Goal: Task Accomplishment & Management: Manage account settings

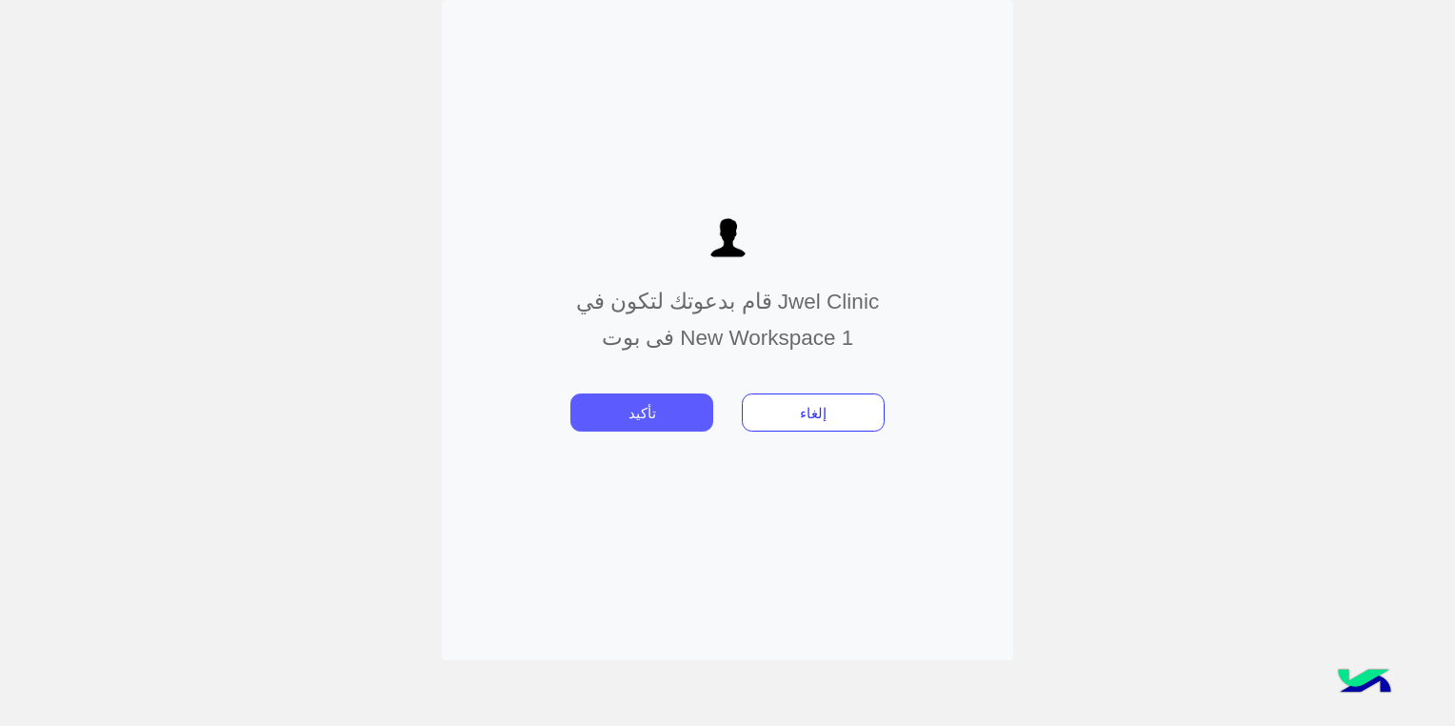
click at [674, 421] on button "تأكيد" at bounding box center [641, 412] width 143 height 38
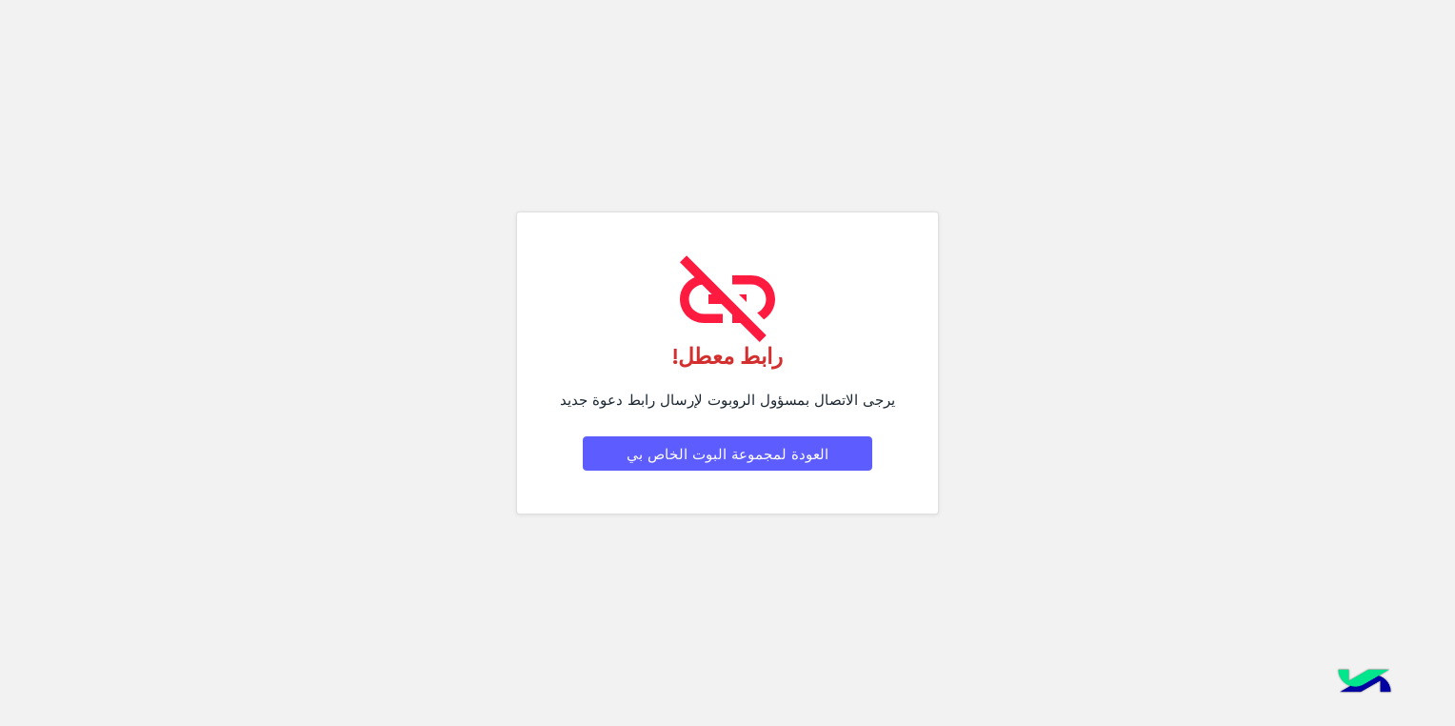
click at [747, 455] on button "العودة لمجموعة البوت الخاص بي" at bounding box center [727, 453] width 289 height 34
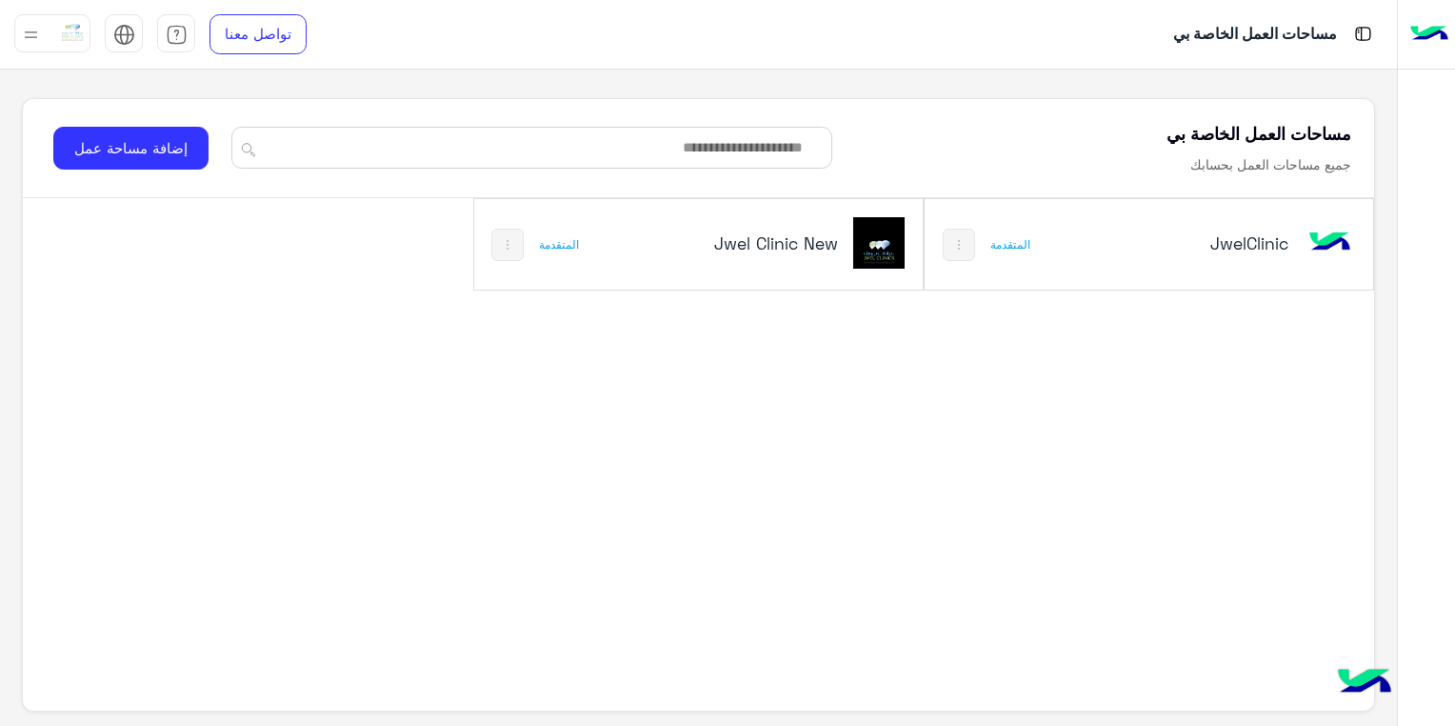
click at [720, 238] on h5 "Jwel Clinic New" at bounding box center [763, 242] width 149 height 23
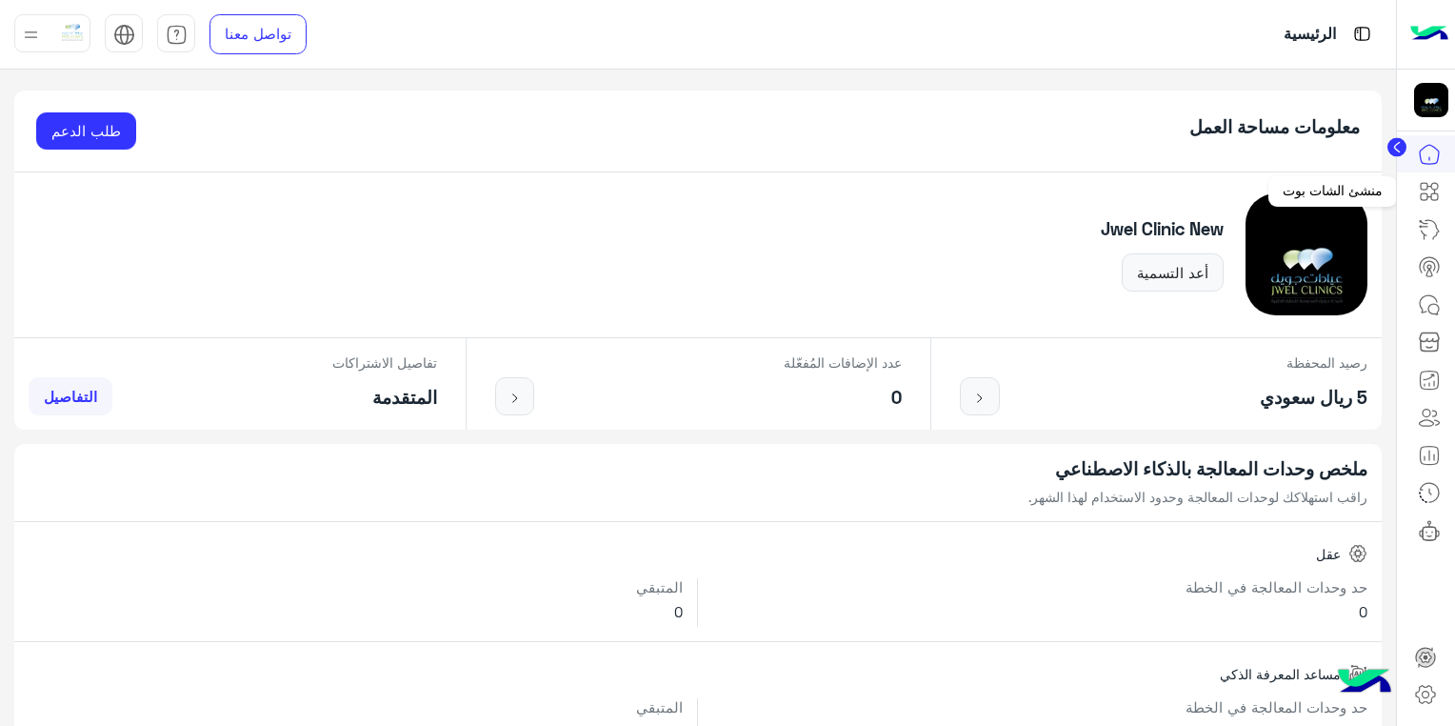
click at [1436, 180] on icon at bounding box center [1429, 191] width 23 height 23
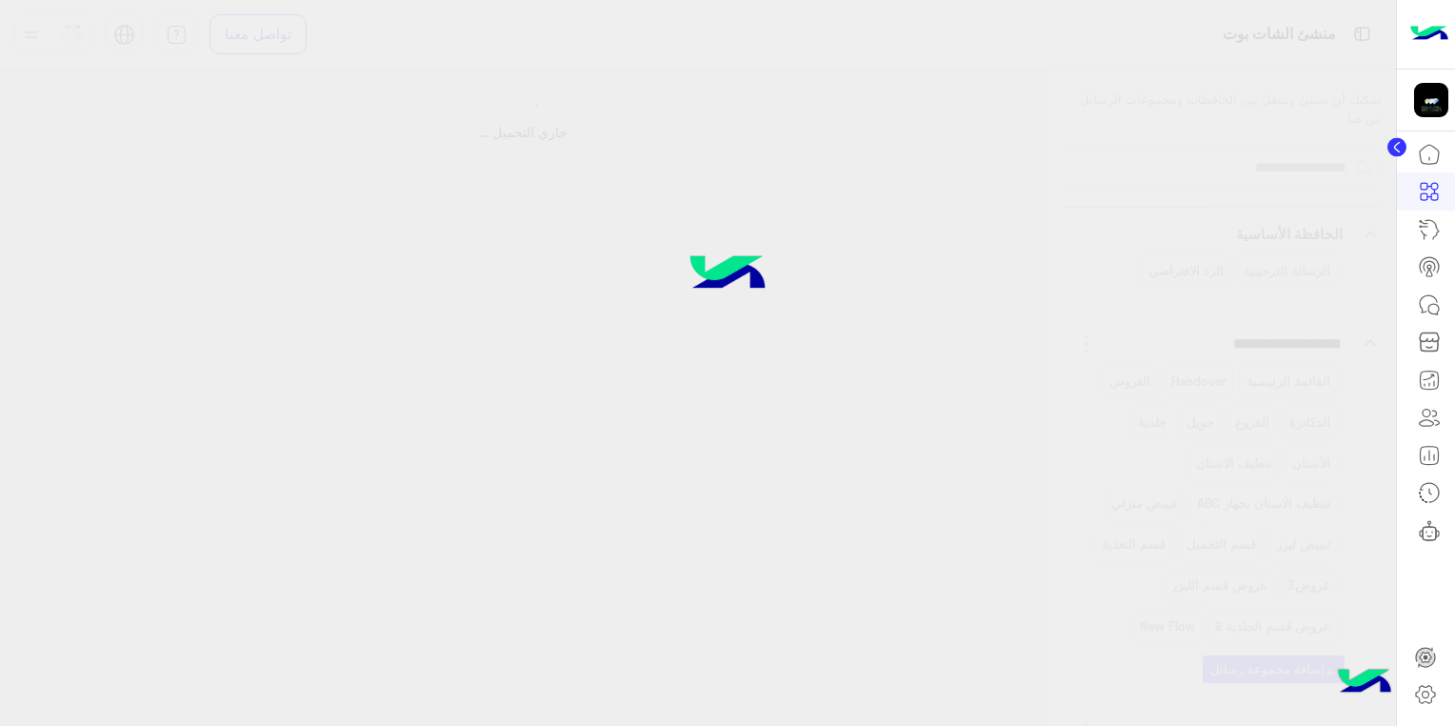
click at [1402, 151] on circle at bounding box center [1396, 147] width 19 height 19
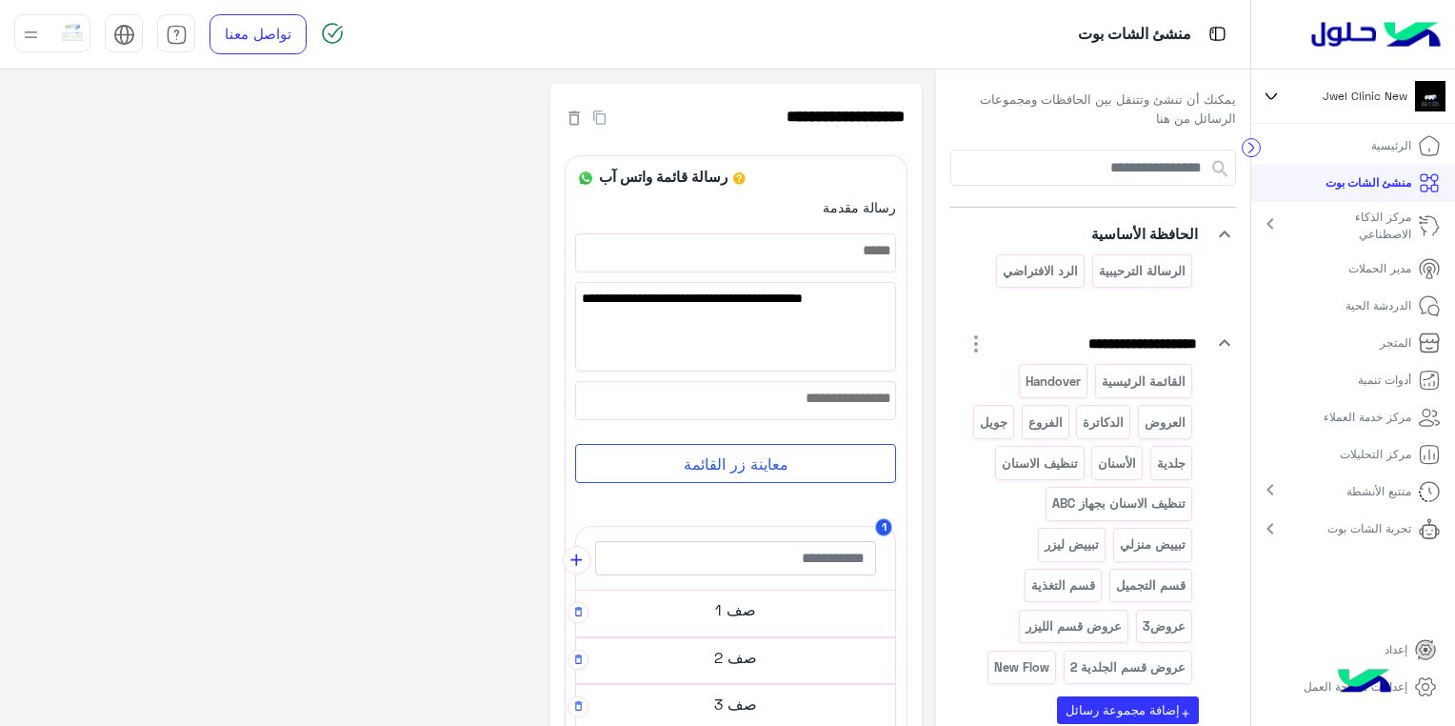
click at [1405, 684] on p "إعدادات مساحة العمل" at bounding box center [1356, 686] width 104 height 17
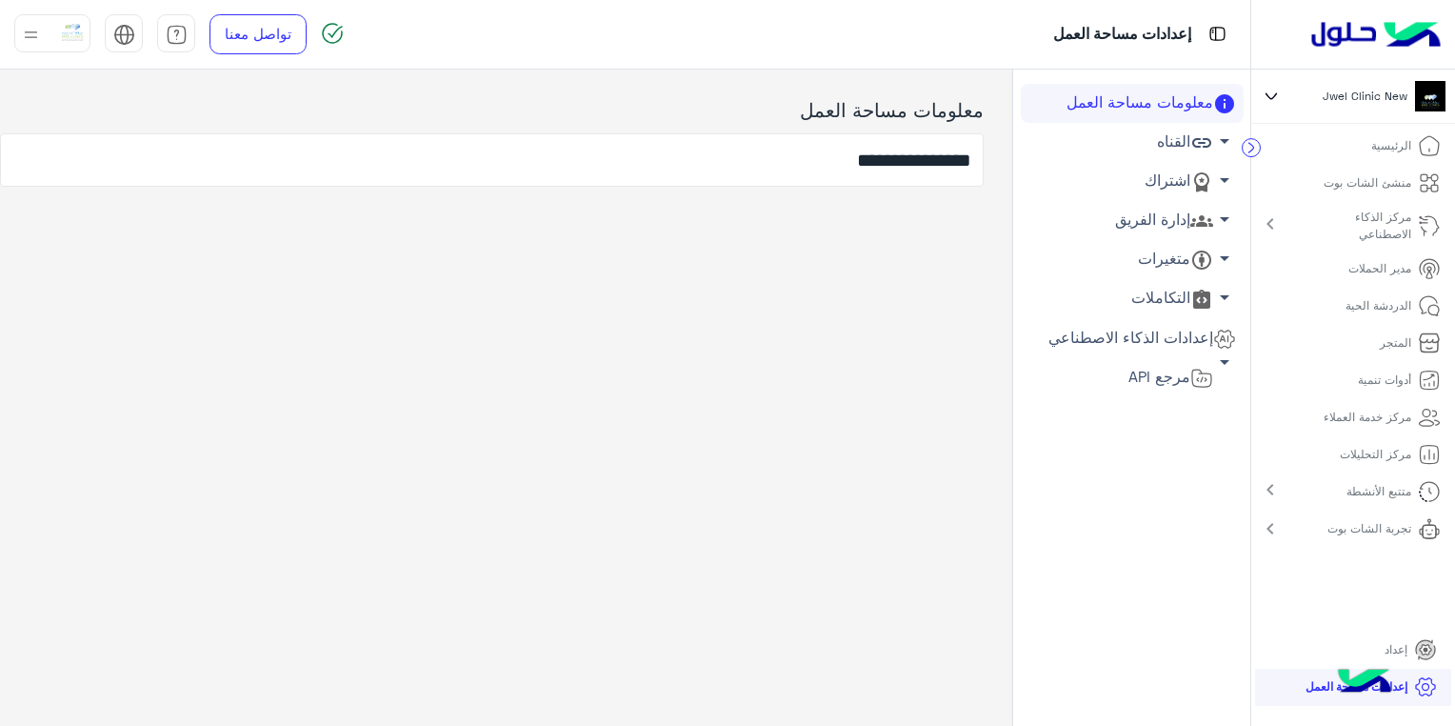
click at [1138, 211] on link "إدارة الفريق arrow_drop_down" at bounding box center [1132, 220] width 223 height 39
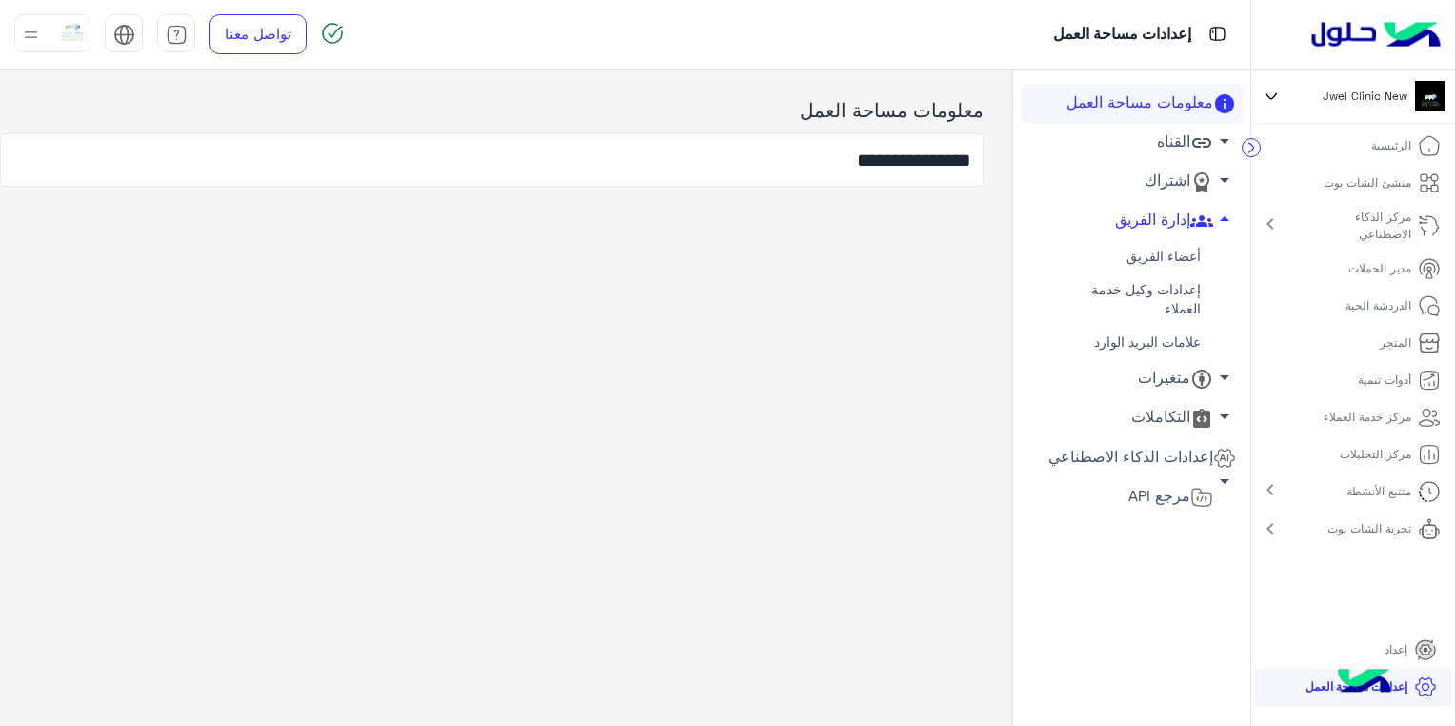
click at [1148, 262] on link "أعضاء الفريق" at bounding box center [1132, 256] width 223 height 33
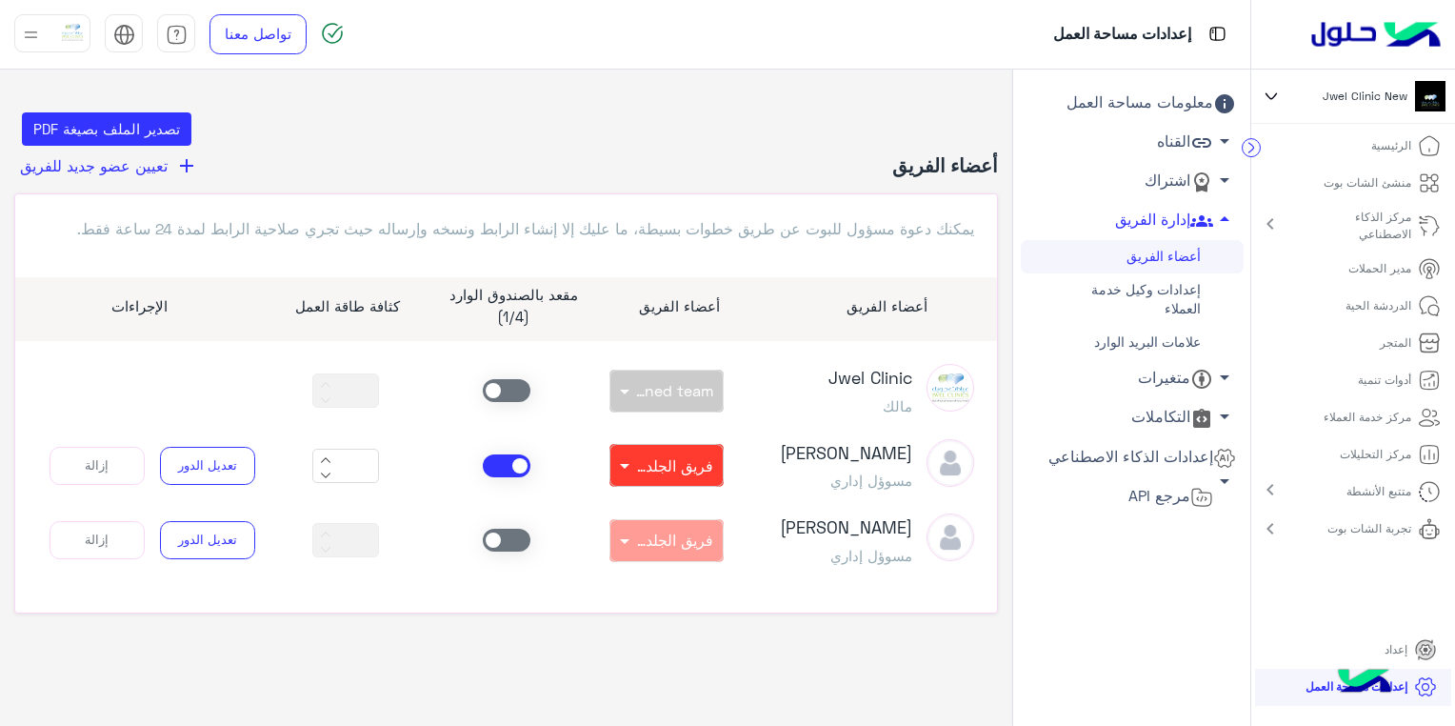
click at [1196, 254] on link "أعضاء الفريق" at bounding box center [1132, 256] width 223 height 33
click at [133, 158] on span "تعيين عضو جديد للفريق" at bounding box center [94, 165] width 148 height 18
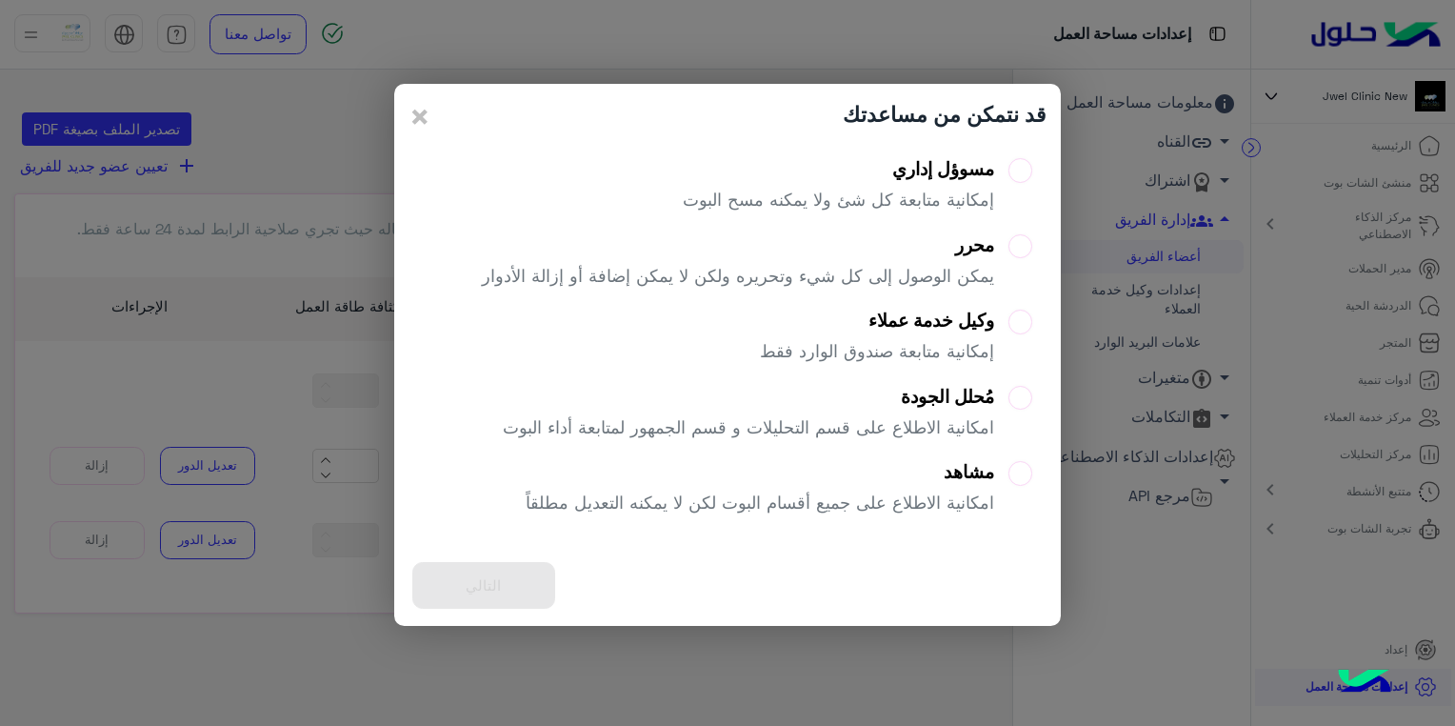
click at [975, 250] on div "محرر" at bounding box center [738, 245] width 512 height 22
click at [511, 586] on button "التالي" at bounding box center [483, 585] width 143 height 47
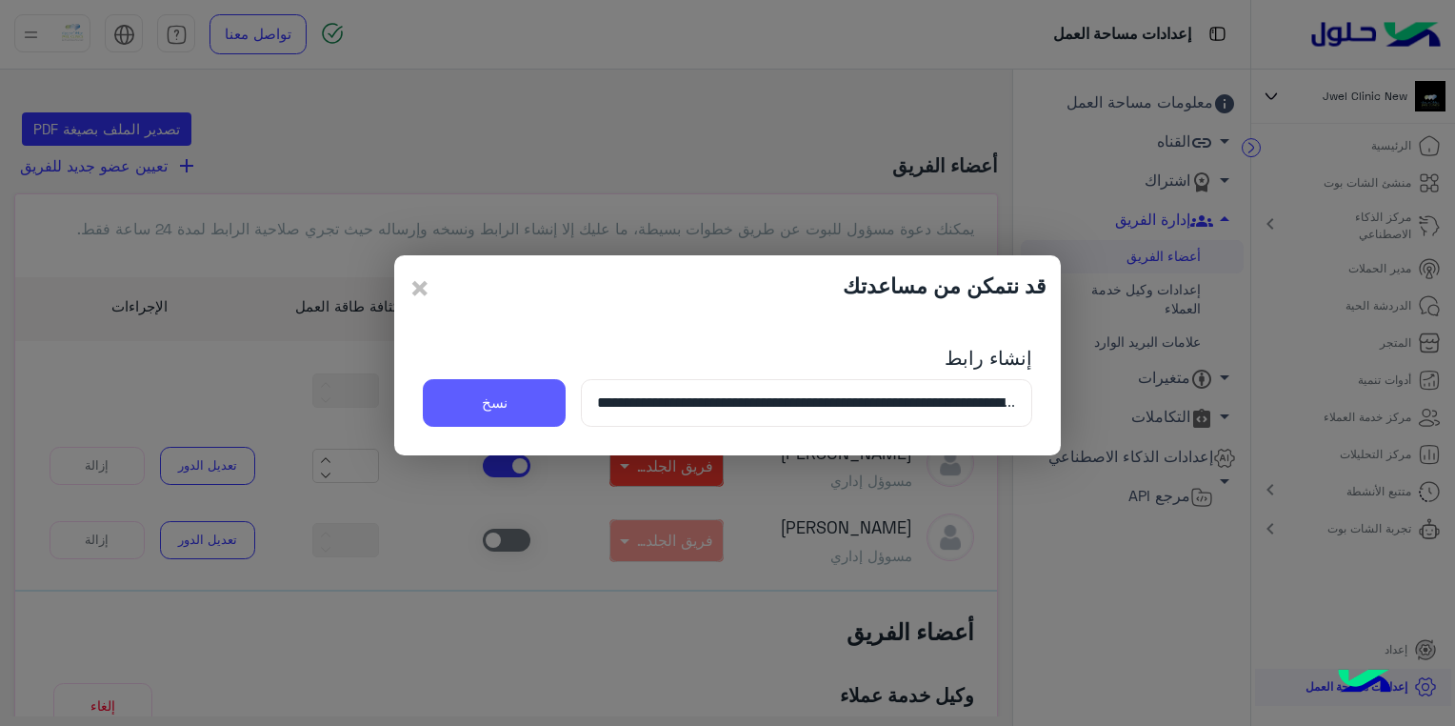
click at [505, 413] on button "نسخ" at bounding box center [494, 403] width 143 height 48
click at [507, 413] on button "نسخ" at bounding box center [494, 403] width 143 height 48
click at [425, 286] on span "×" at bounding box center [420, 287] width 23 height 43
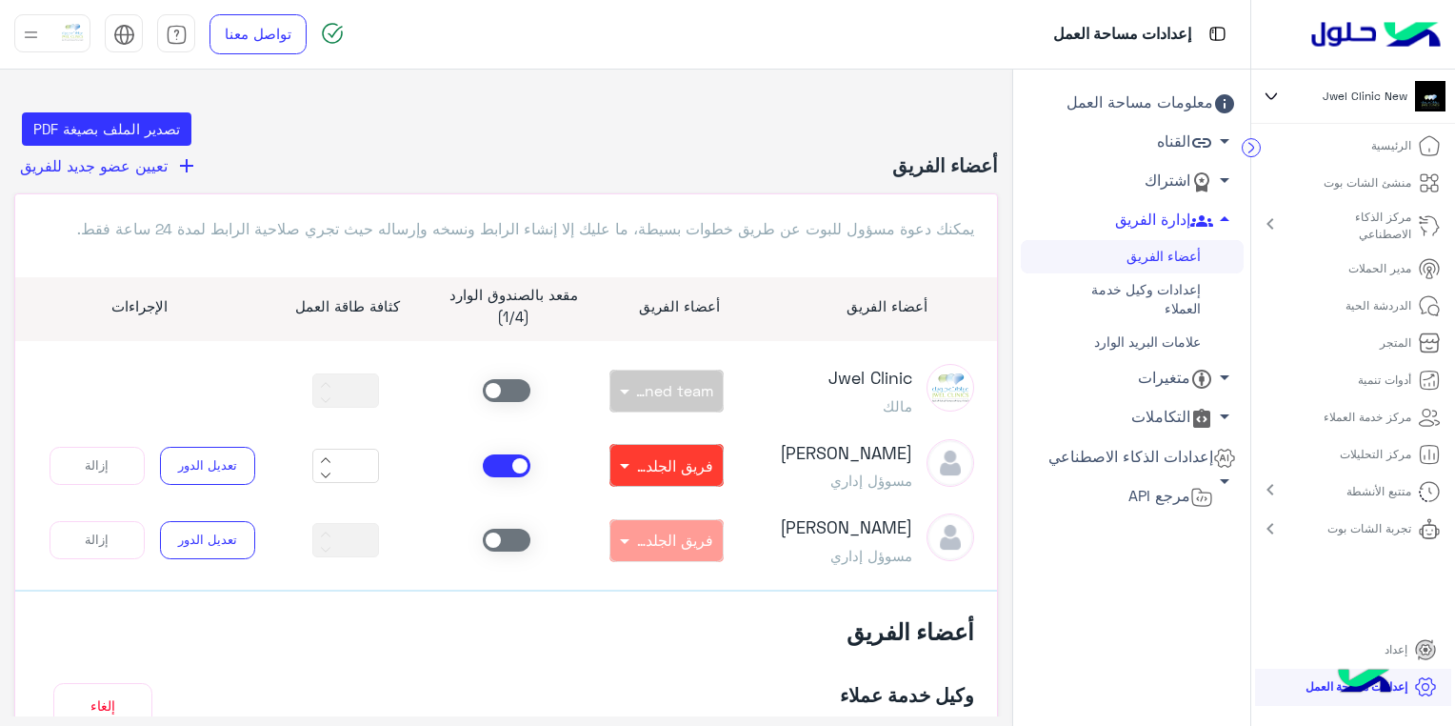
click at [1202, 259] on link "أعضاء الفريق" at bounding box center [1132, 256] width 223 height 33
click at [1117, 260] on link "أعضاء الفريق" at bounding box center [1132, 256] width 223 height 33
click at [183, 168] on icon "add" at bounding box center [186, 165] width 23 height 23
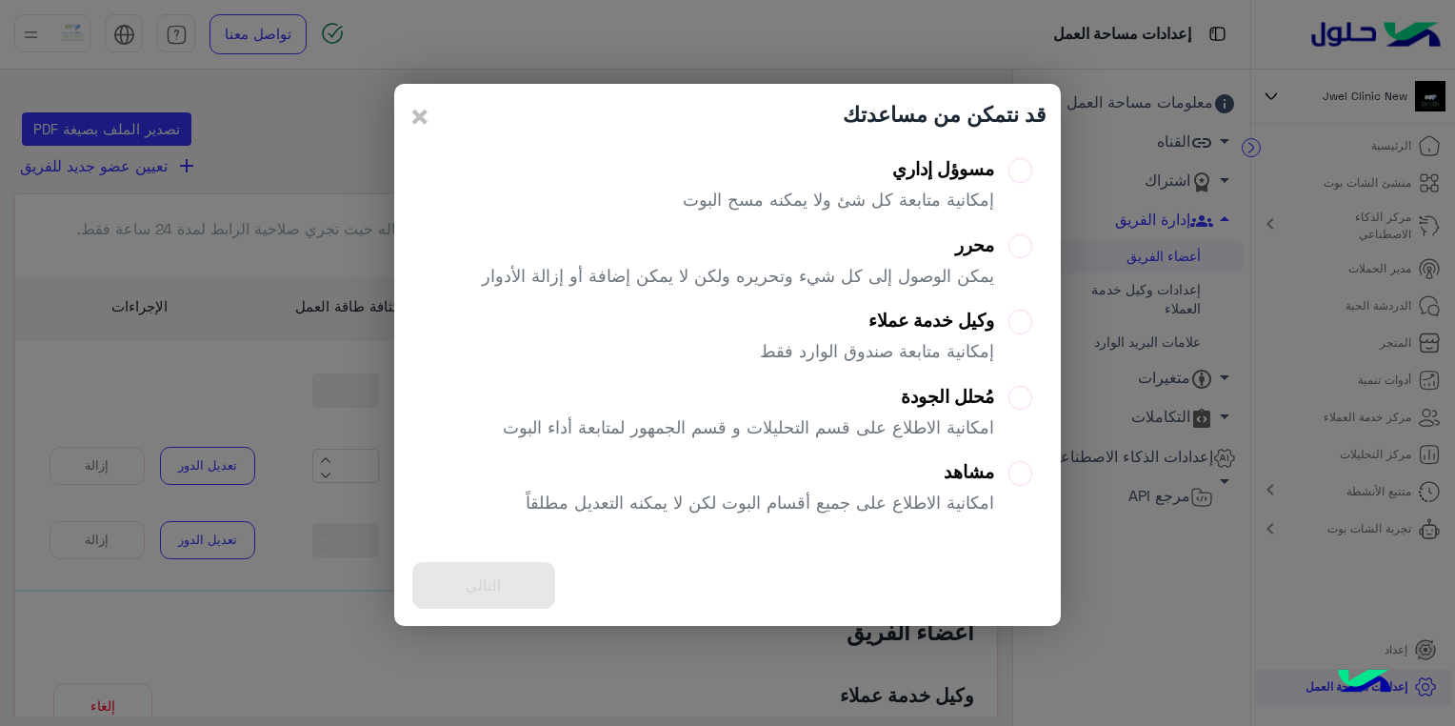
click at [990, 253] on div "محرر" at bounding box center [738, 245] width 512 height 22
click at [538, 578] on button "التالي" at bounding box center [483, 585] width 143 height 47
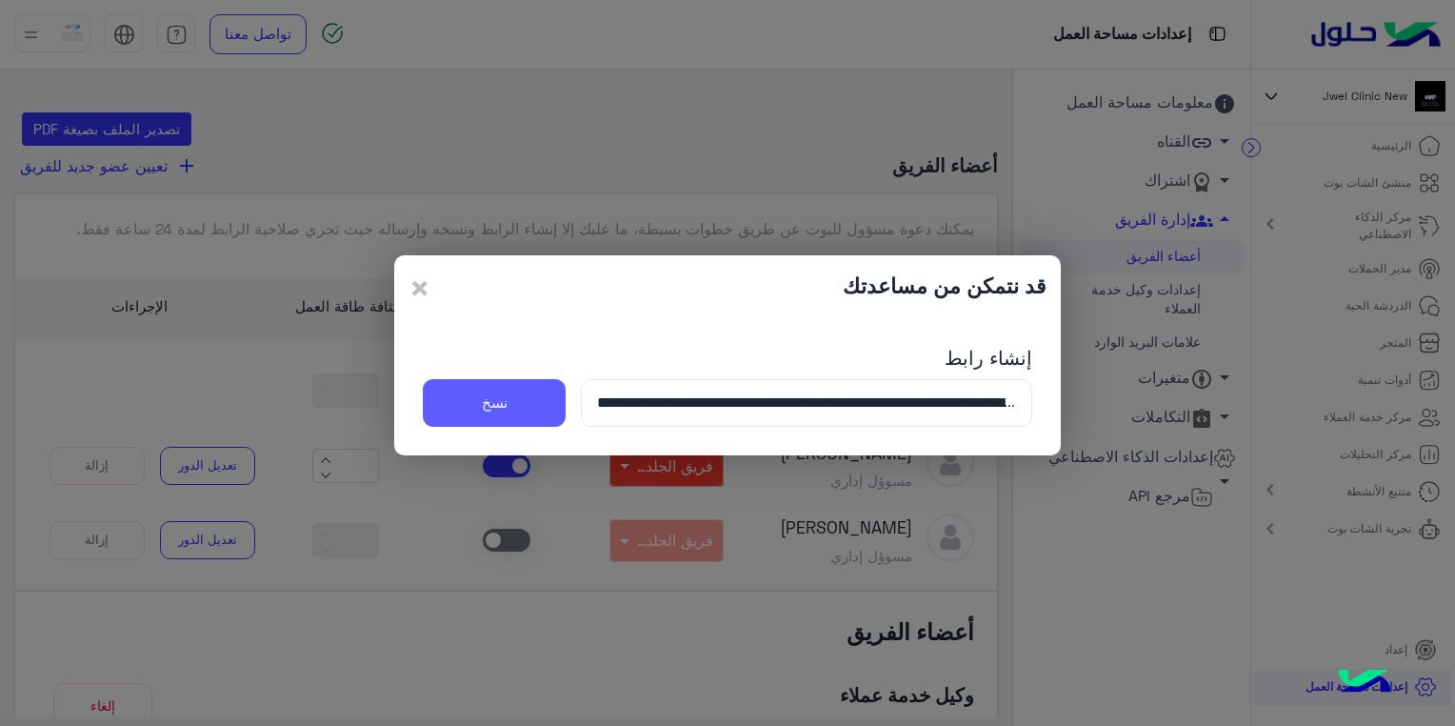
click at [514, 408] on button "نسخ" at bounding box center [494, 403] width 143 height 48
click at [423, 295] on span "×" at bounding box center [420, 287] width 23 height 43
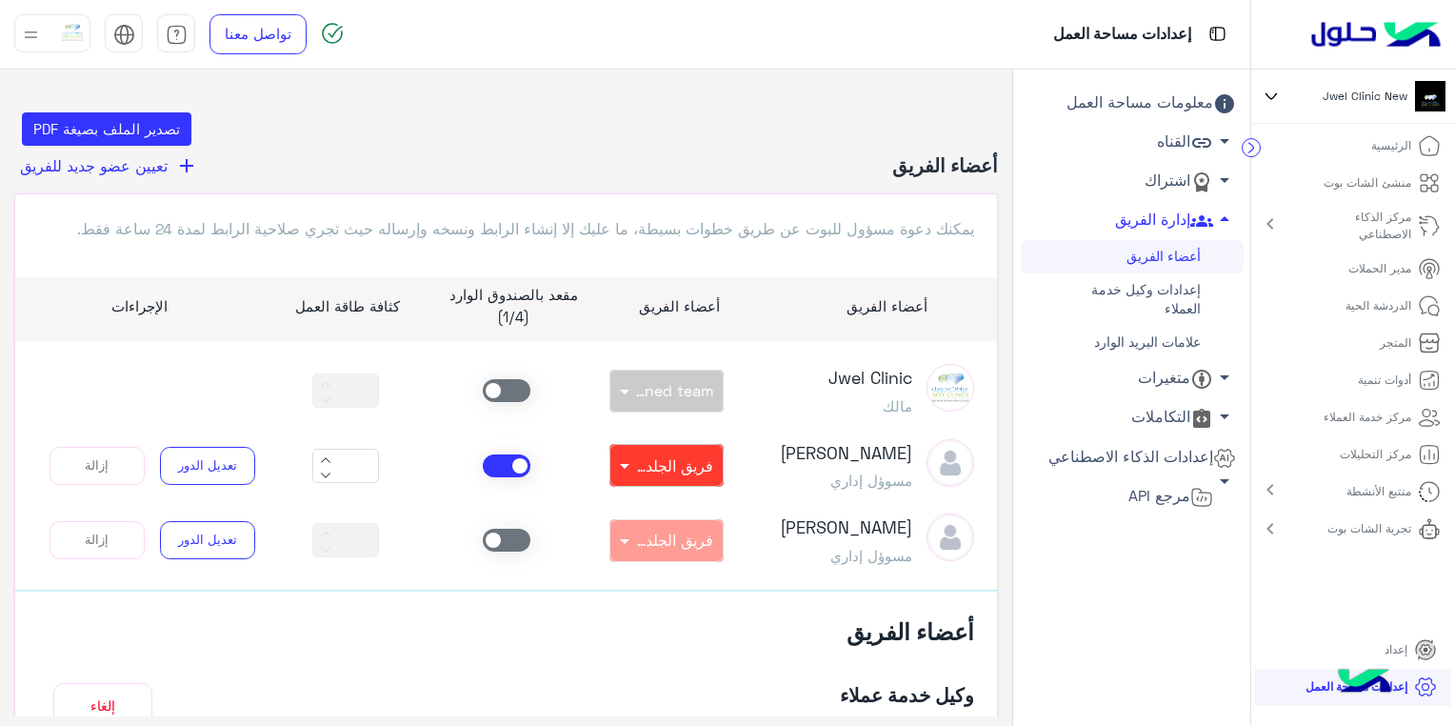
click at [499, 469] on span at bounding box center [507, 465] width 48 height 23
click at [518, 459] on span at bounding box center [507, 465] width 48 height 23
click at [655, 383] on div "بدون فريق × Unassigned team" at bounding box center [667, 390] width 161 height 43
click at [494, 469] on span at bounding box center [507, 465] width 48 height 23
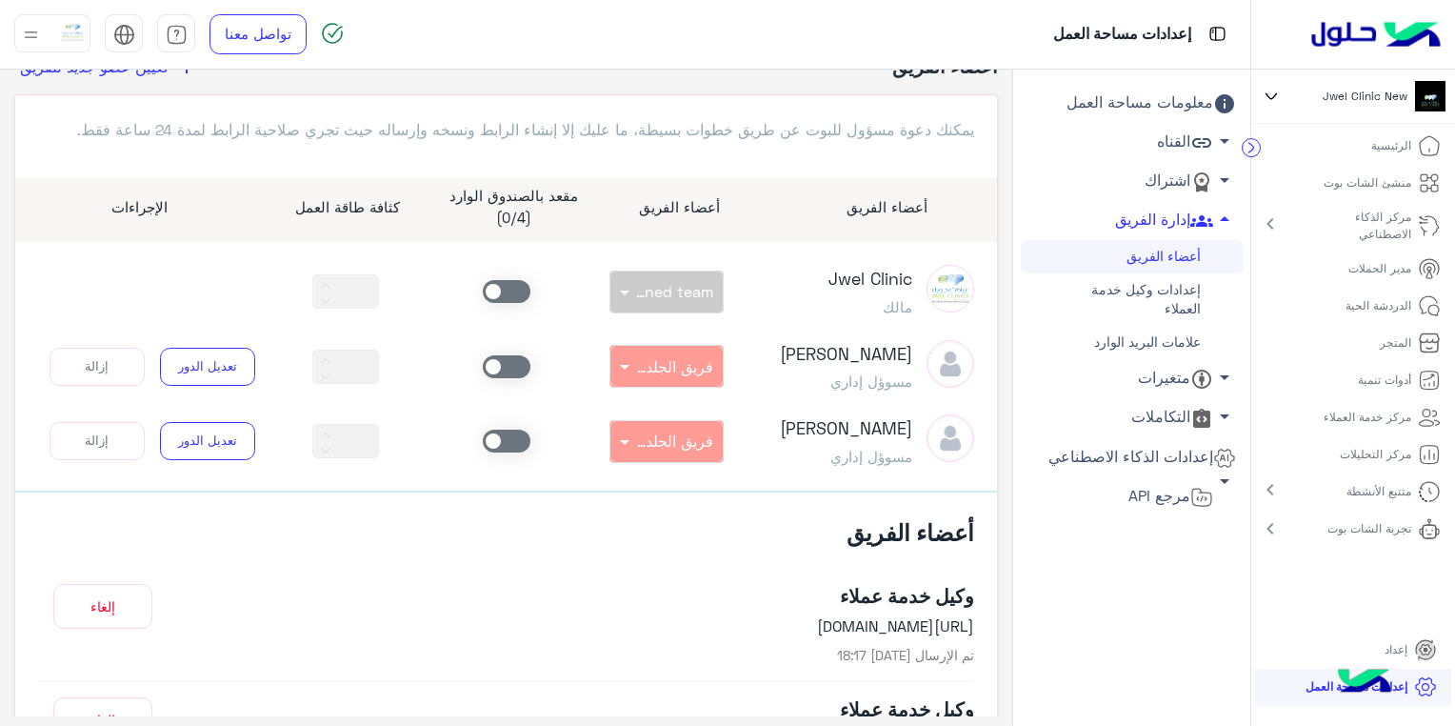
scroll to position [190, 0]
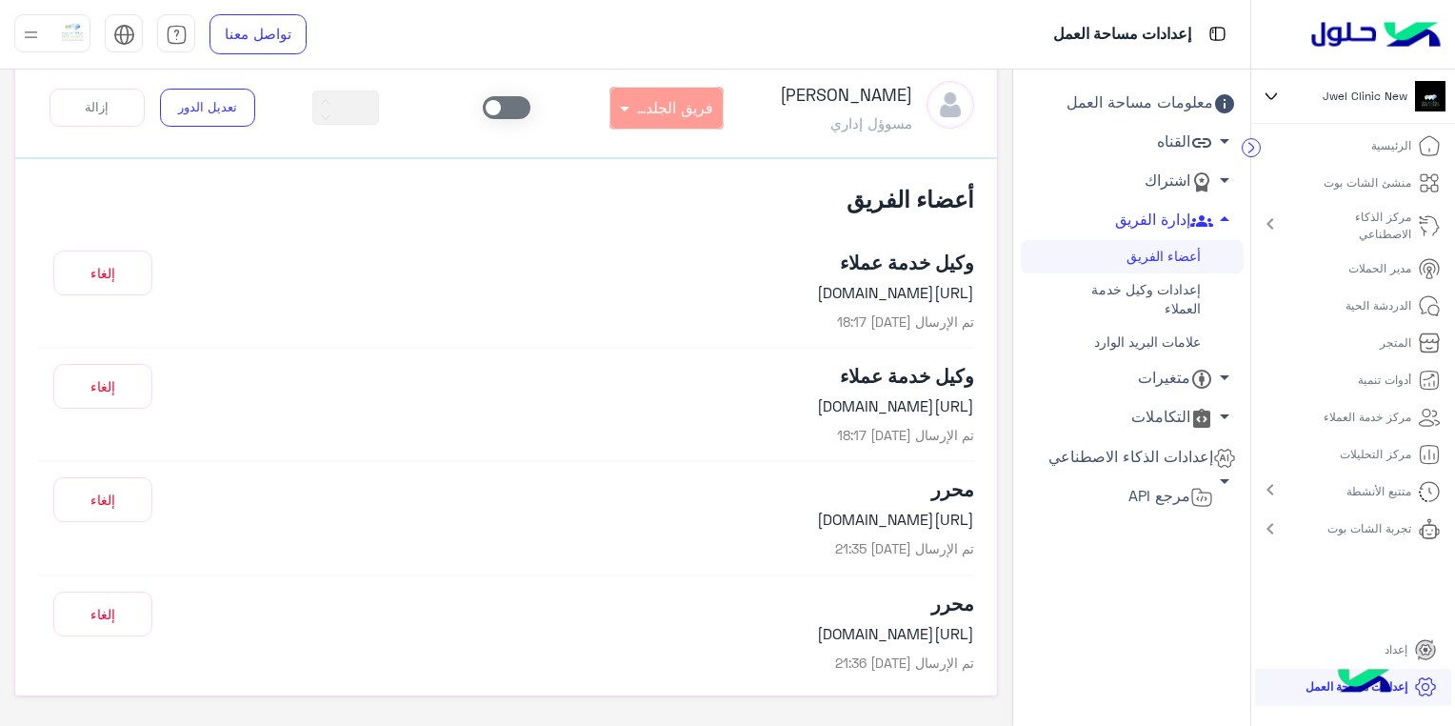
scroll to position [476, 0]
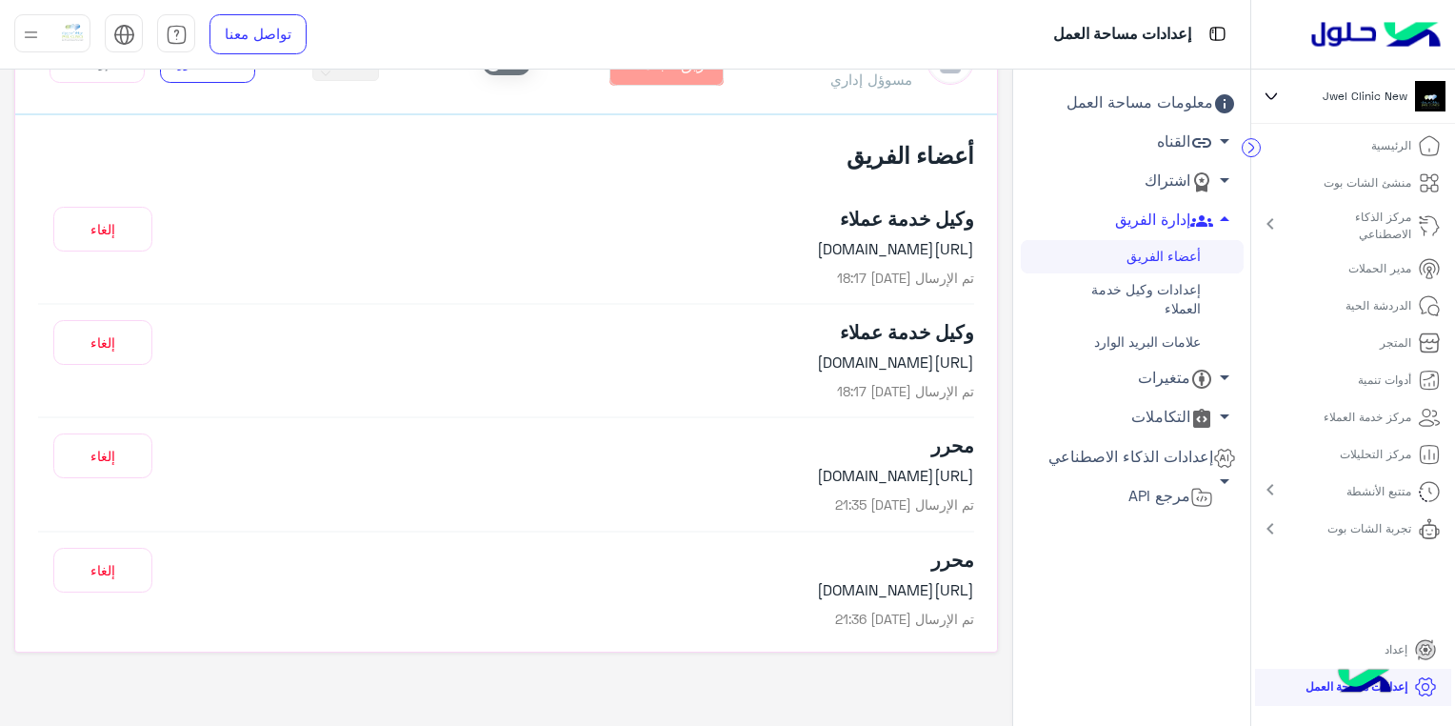
click at [114, 475] on button "إلغاء" at bounding box center [102, 455] width 99 height 45
click at [118, 580] on button "إلغاء" at bounding box center [102, 570] width 99 height 45
click at [120, 342] on button "إلغاء" at bounding box center [102, 342] width 99 height 45
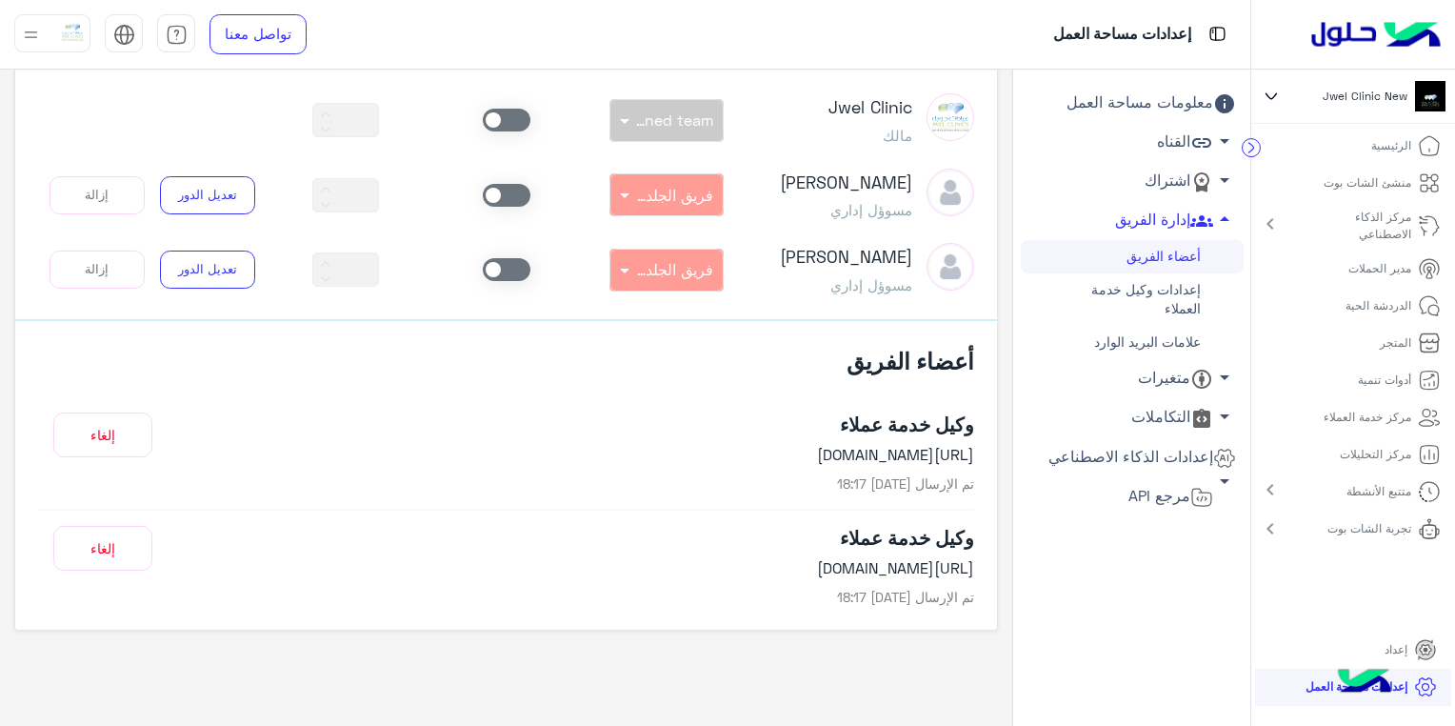
click at [118, 244] on div "mohamed bashary مسوؤل إداري بدون فريق × فريق الجلديه ** تعديل الدور إزالة" at bounding box center [506, 269] width 965 height 53
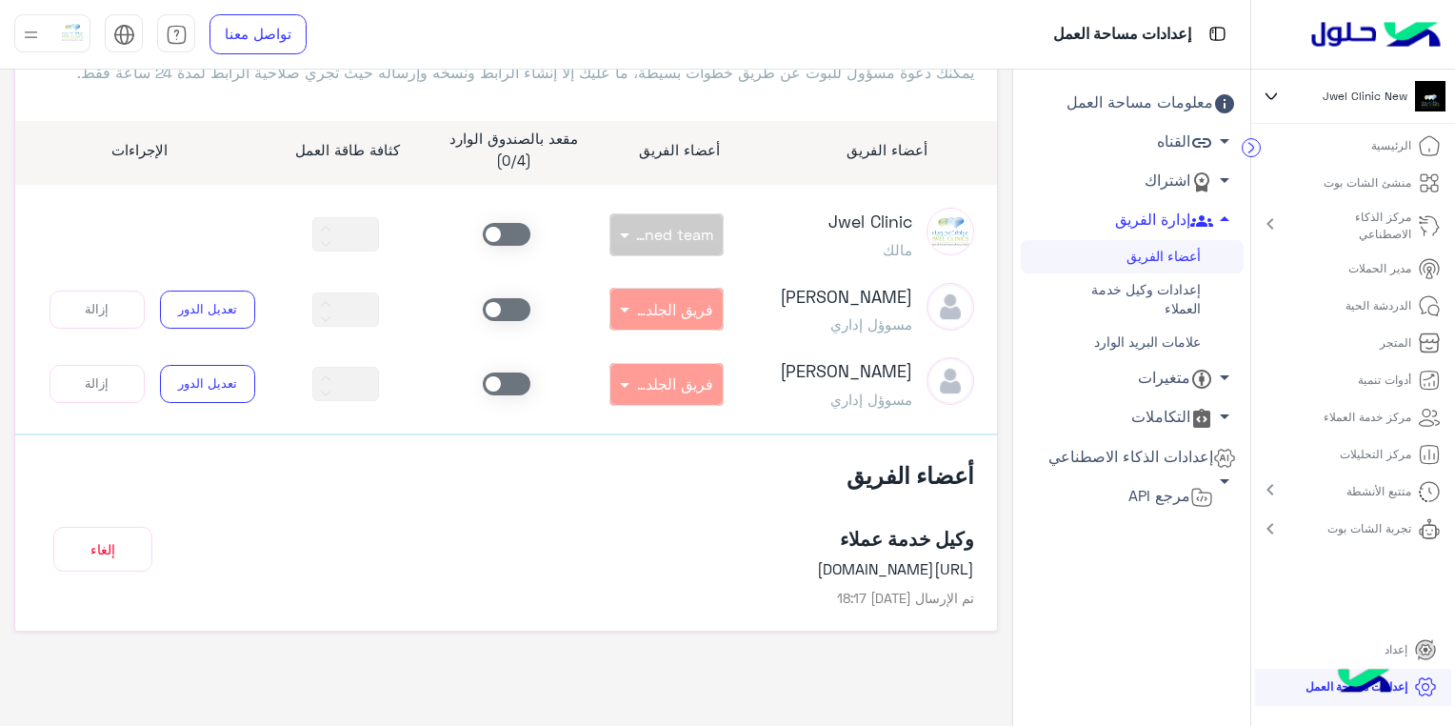
click at [1207, 269] on link "أعضاء الفريق" at bounding box center [1132, 256] width 223 height 33
click at [1189, 260] on link "أعضاء الفريق" at bounding box center [1132, 256] width 223 height 33
click at [99, 554] on button "إلغاء" at bounding box center [102, 549] width 99 height 45
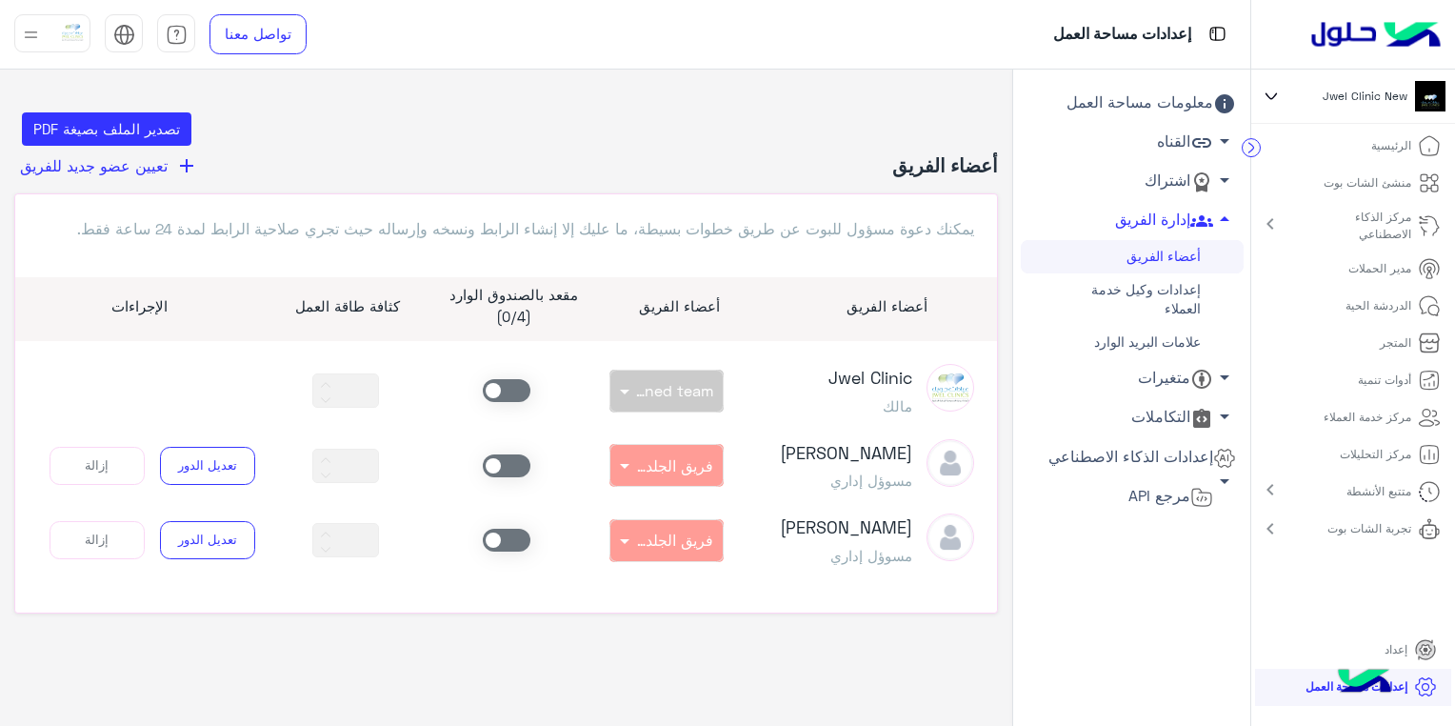
click at [1182, 253] on link "أعضاء الفريق" at bounding box center [1132, 256] width 223 height 33
click at [1174, 222] on link "إدارة الفريق arrow_drop_up" at bounding box center [1132, 220] width 223 height 39
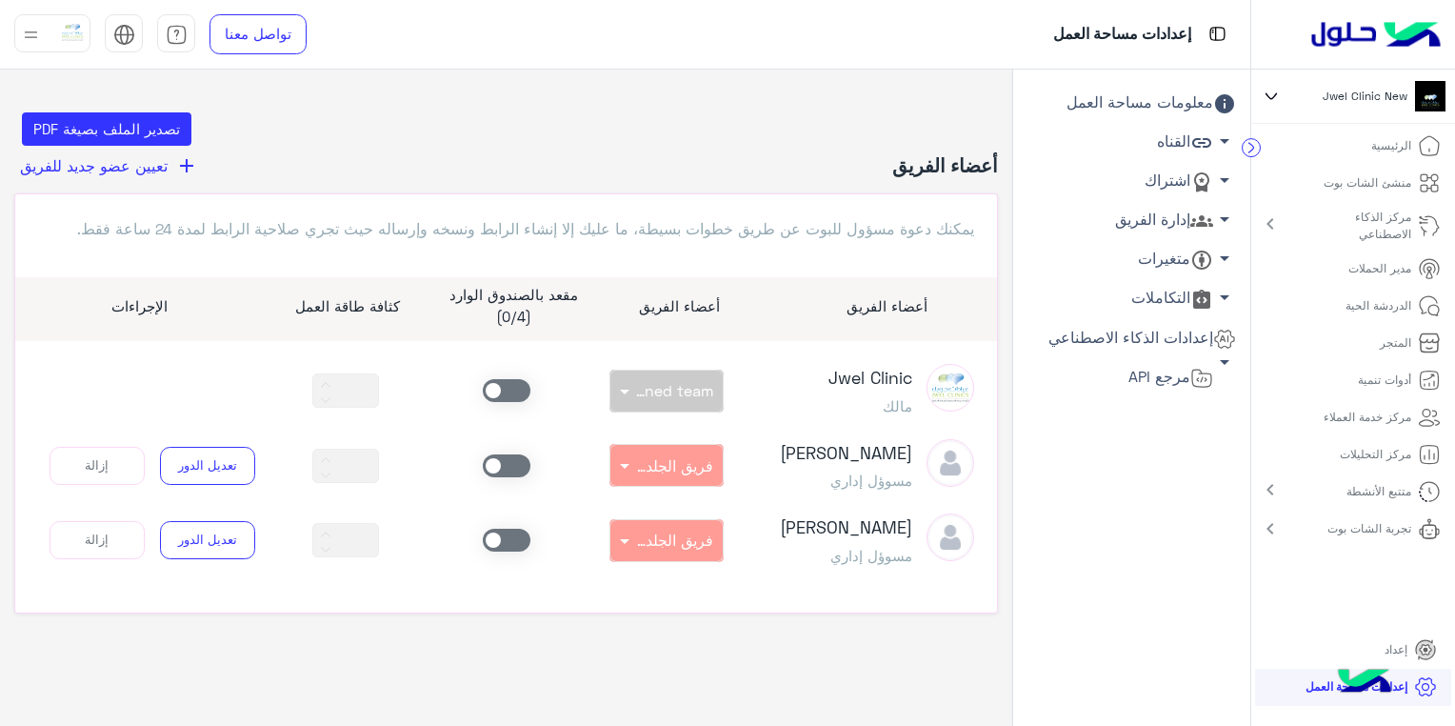
click at [1181, 214] on link "إدارة الفريق arrow_drop_down" at bounding box center [1132, 220] width 223 height 39
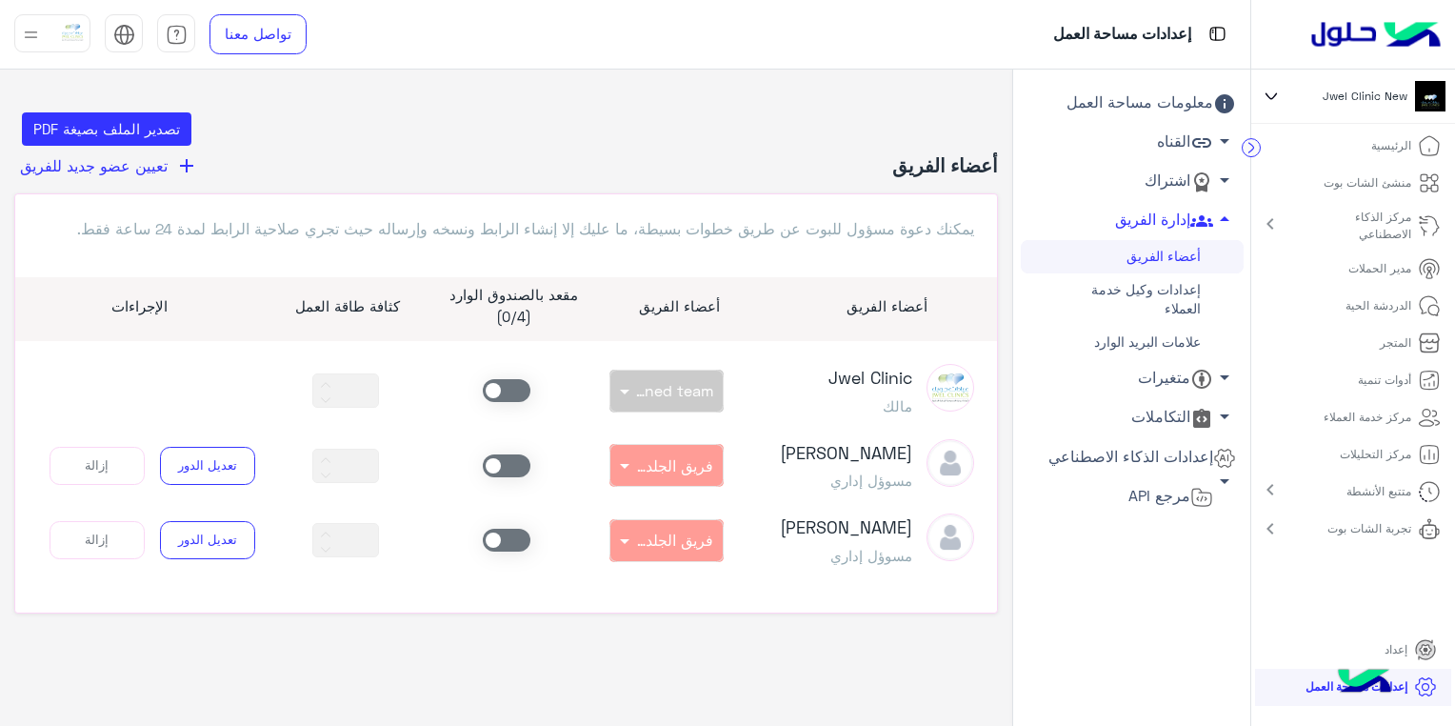
click at [1196, 301] on link "إعدادات وكيل خدمة العملاء" at bounding box center [1132, 299] width 223 height 52
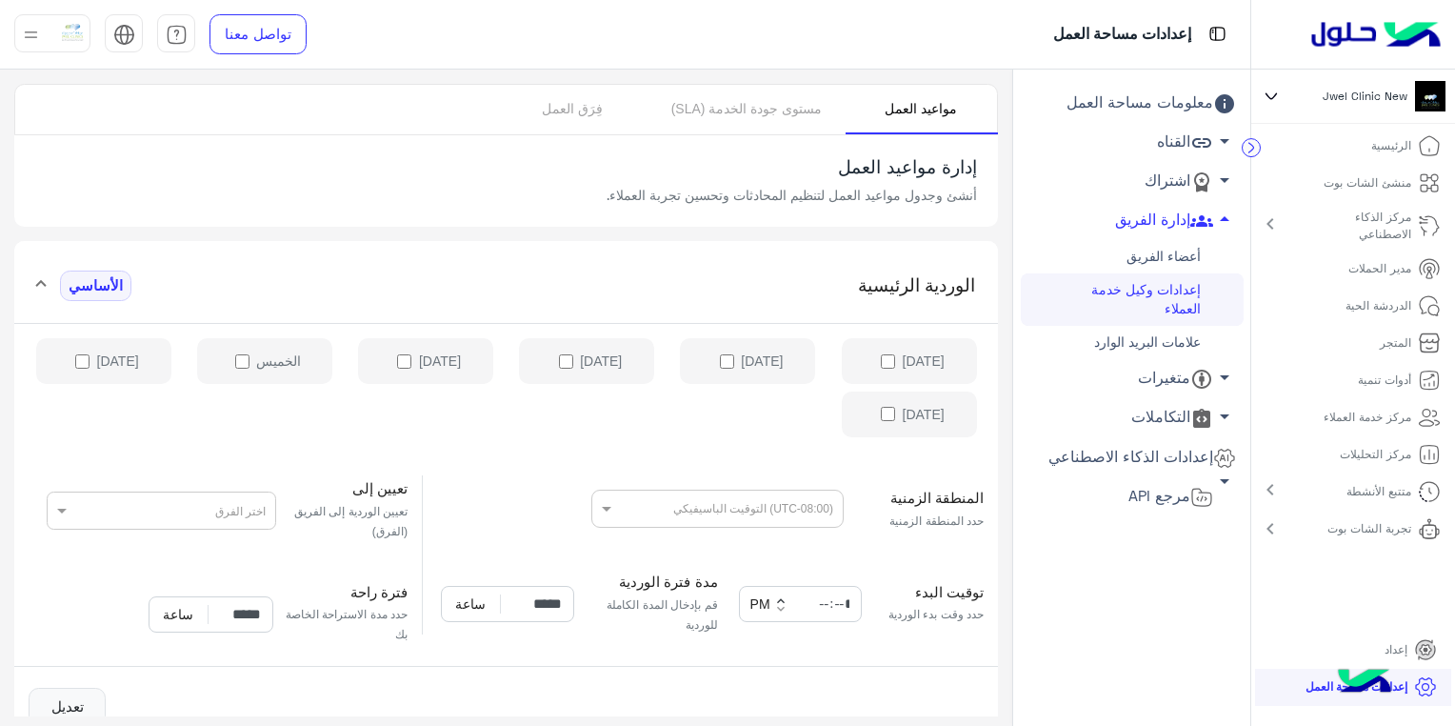
scroll to position [91, 0]
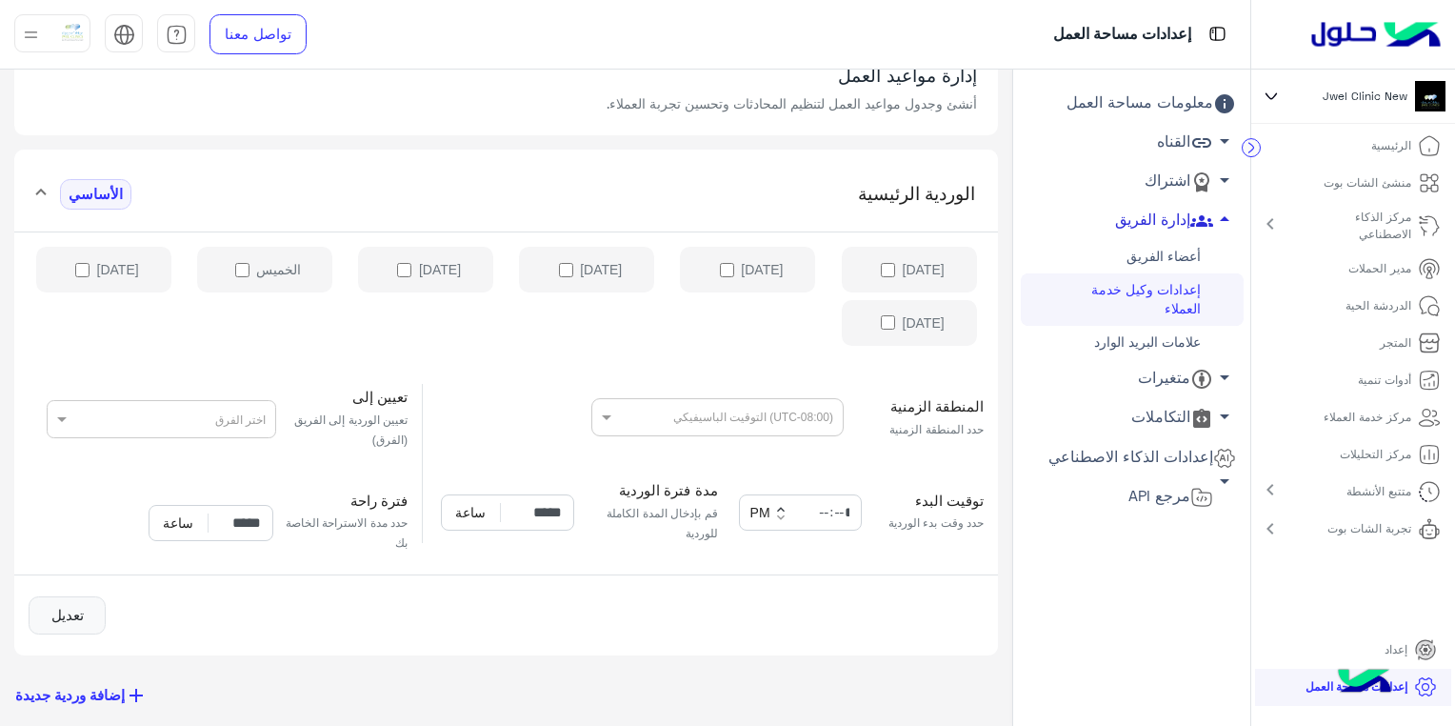
click at [1204, 219] on icon at bounding box center [1201, 220] width 23 height 11
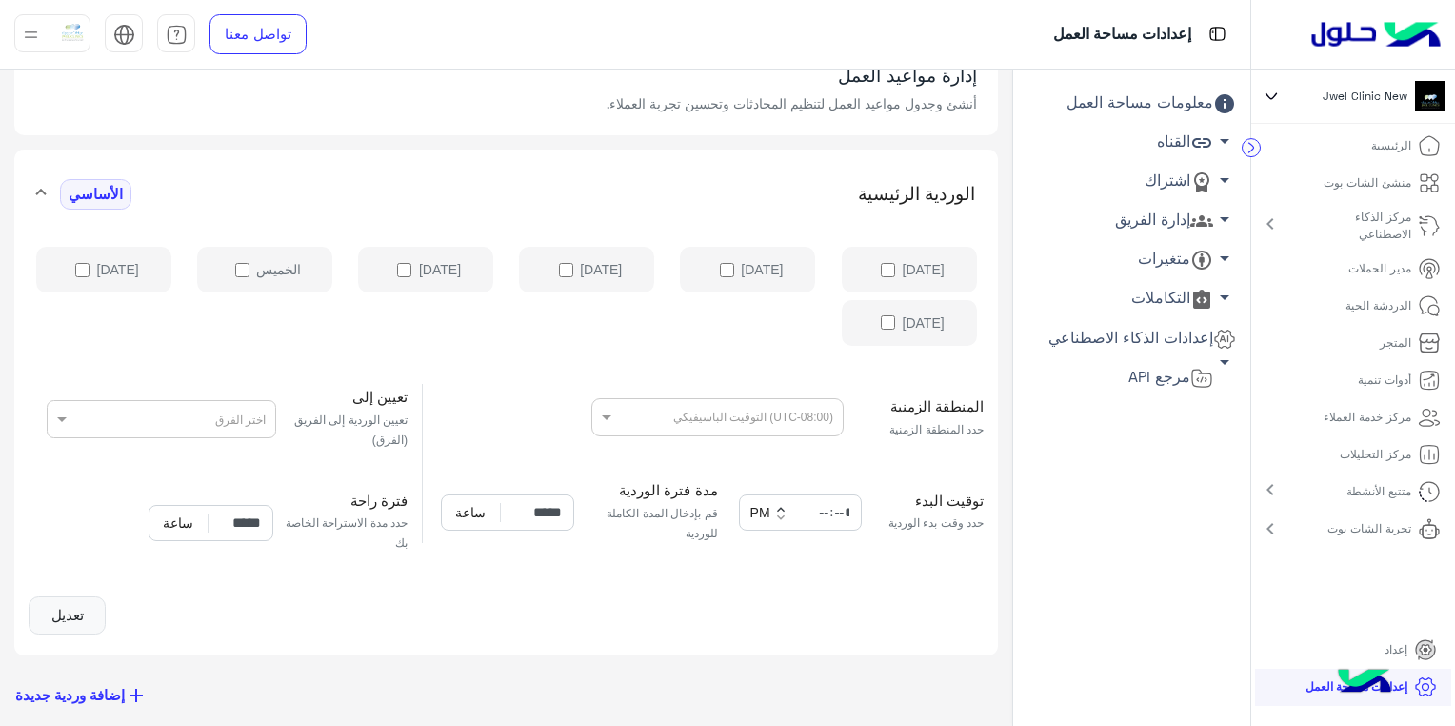
click at [1177, 182] on link "اشتراك arrow_drop_down" at bounding box center [1132, 181] width 223 height 39
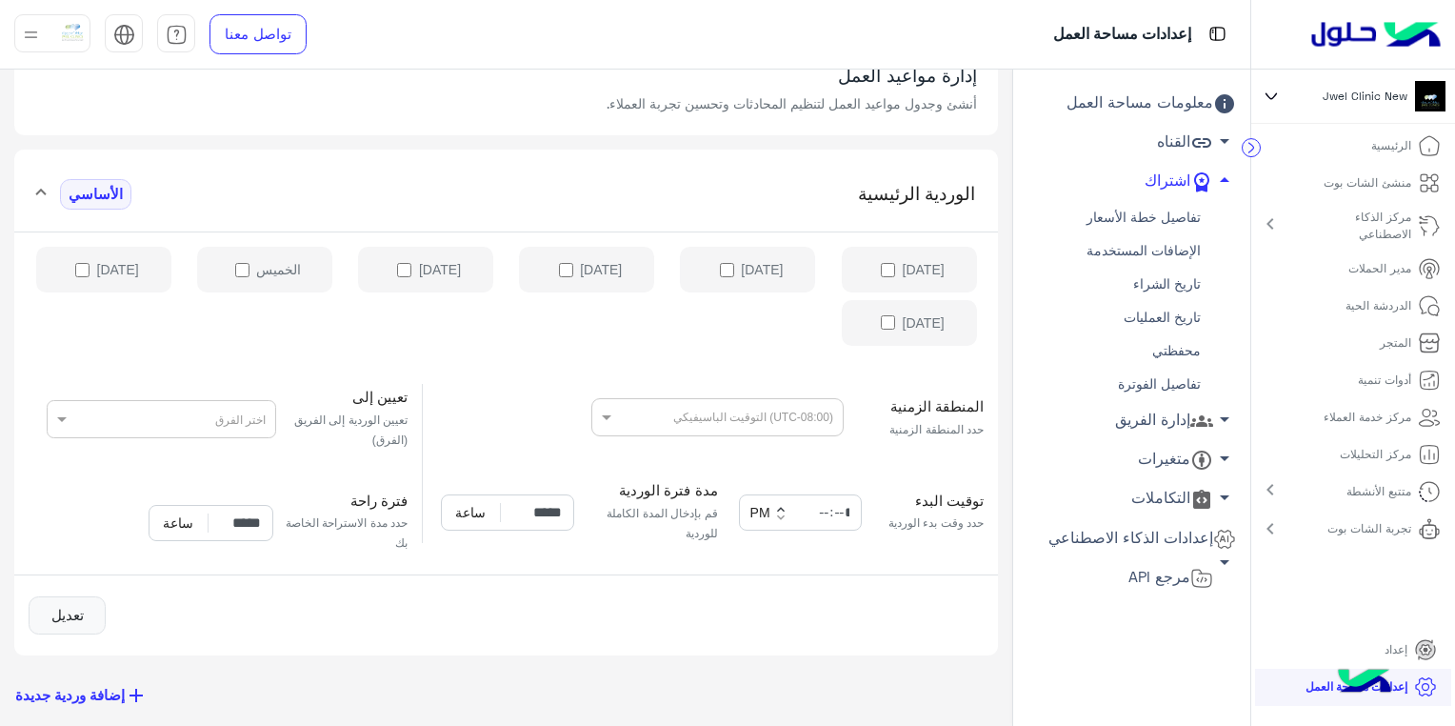
click at [1187, 427] on link "إدارة الفريق arrow_drop_down" at bounding box center [1132, 420] width 223 height 39
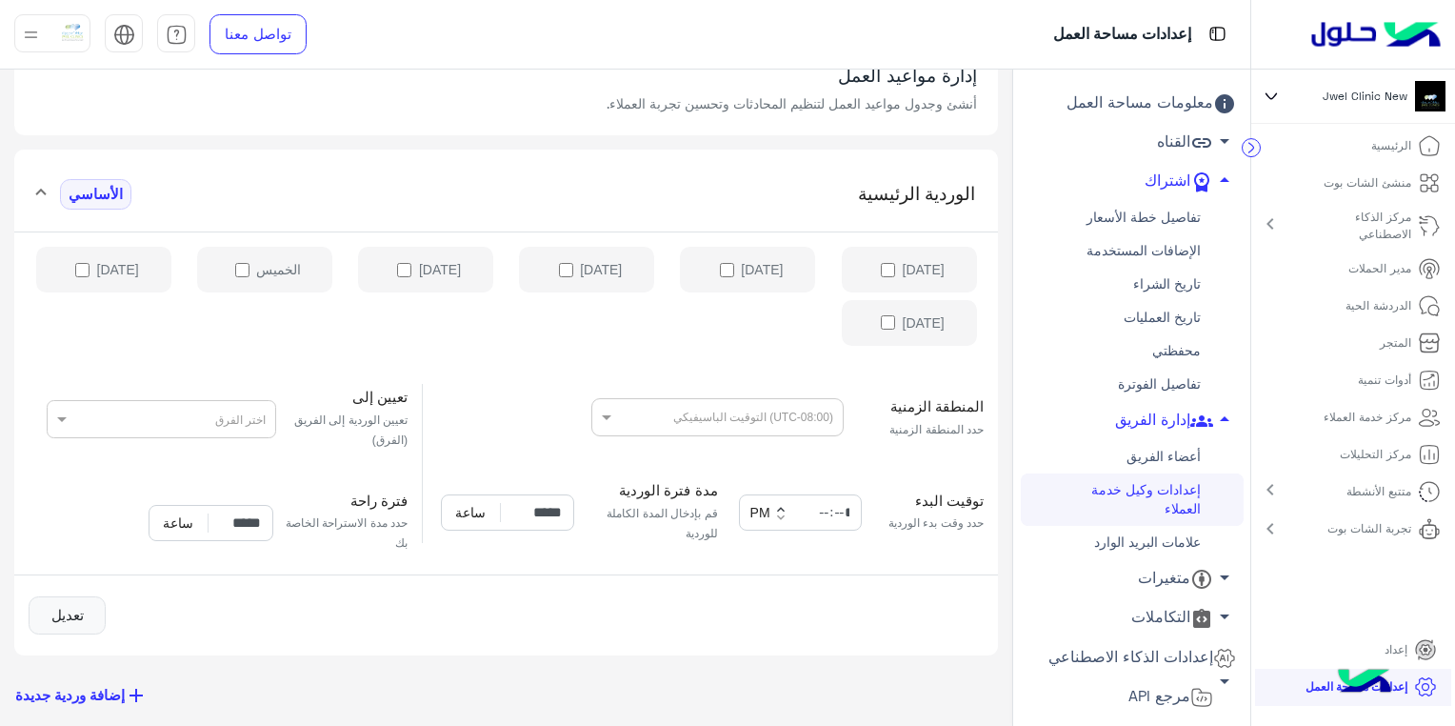
click at [1179, 451] on link "أعضاء الفريق" at bounding box center [1132, 456] width 223 height 33
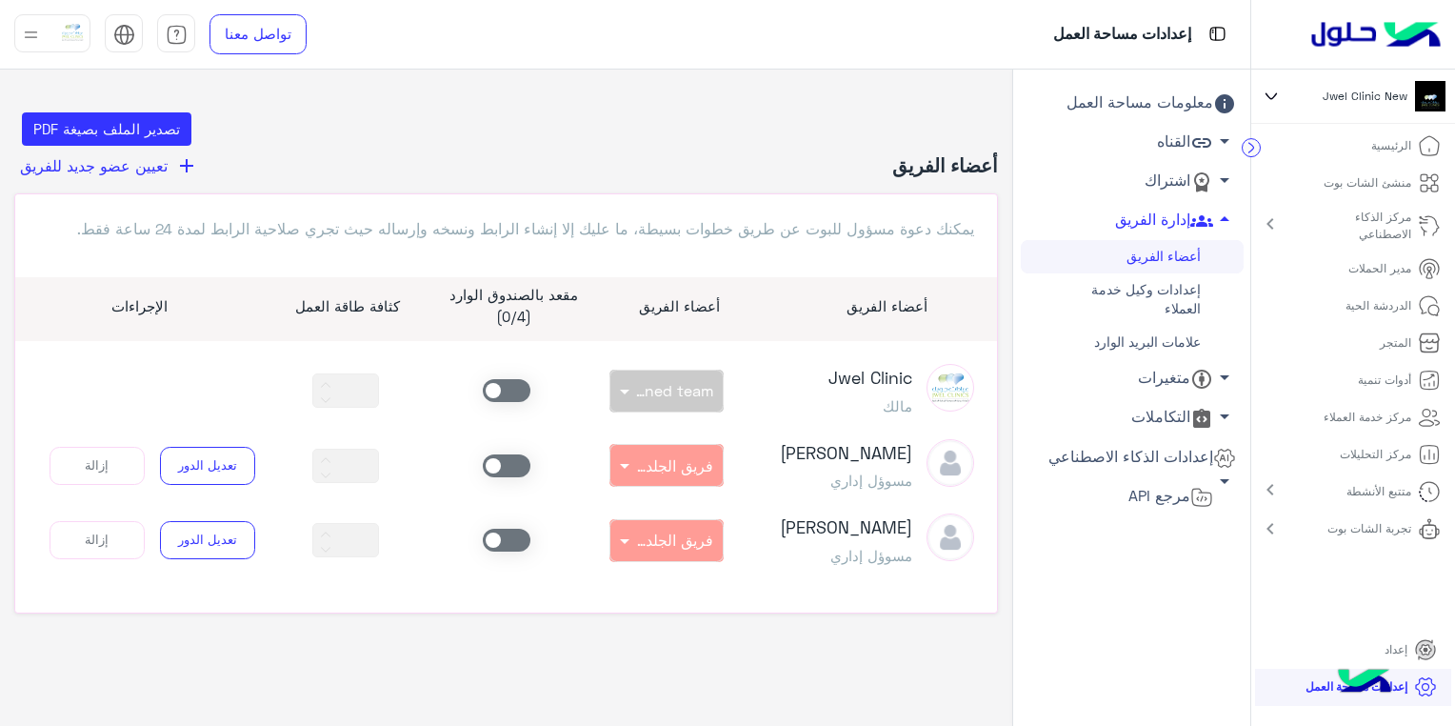
click at [137, 163] on span "تعيين عضو جديد للفريق" at bounding box center [94, 165] width 148 height 18
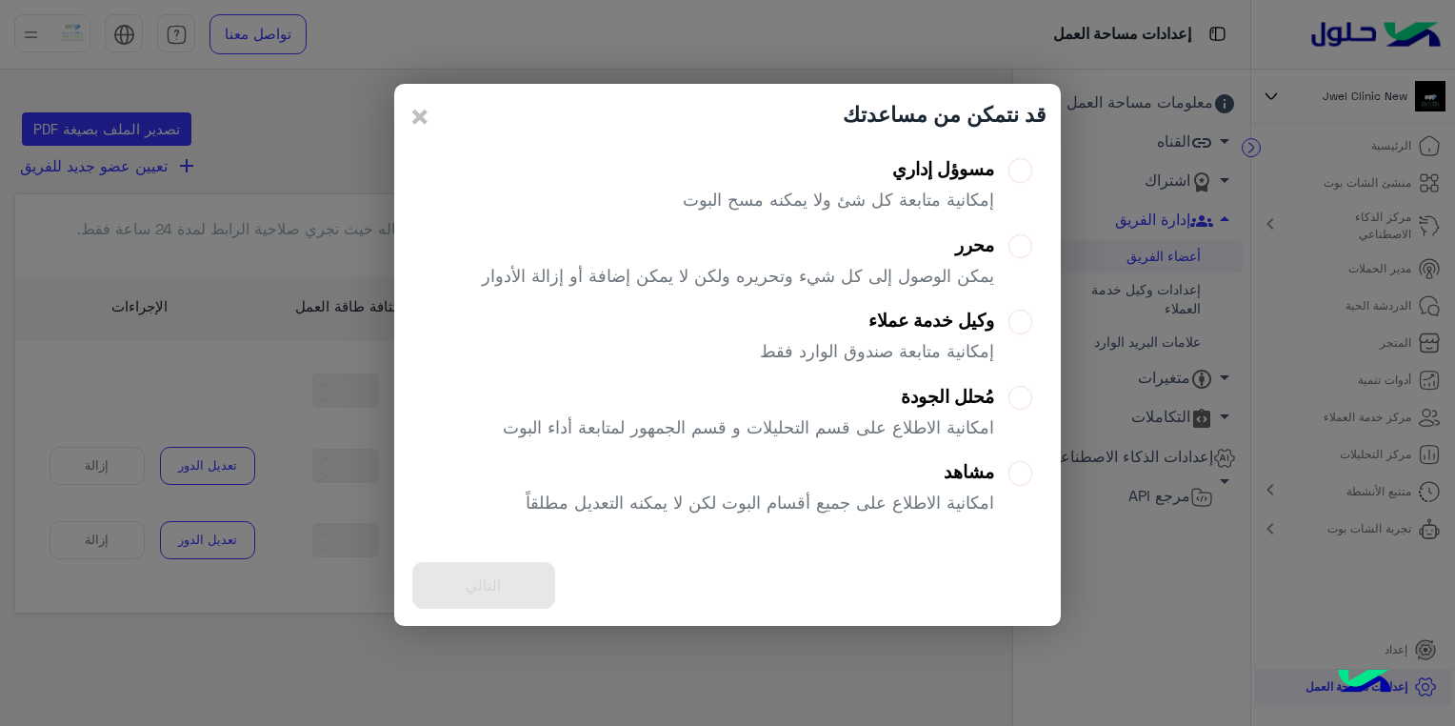
click at [975, 329] on div "وكيل خدمة عملاء" at bounding box center [877, 320] width 234 height 22
click at [444, 585] on button "التالي" at bounding box center [483, 585] width 143 height 47
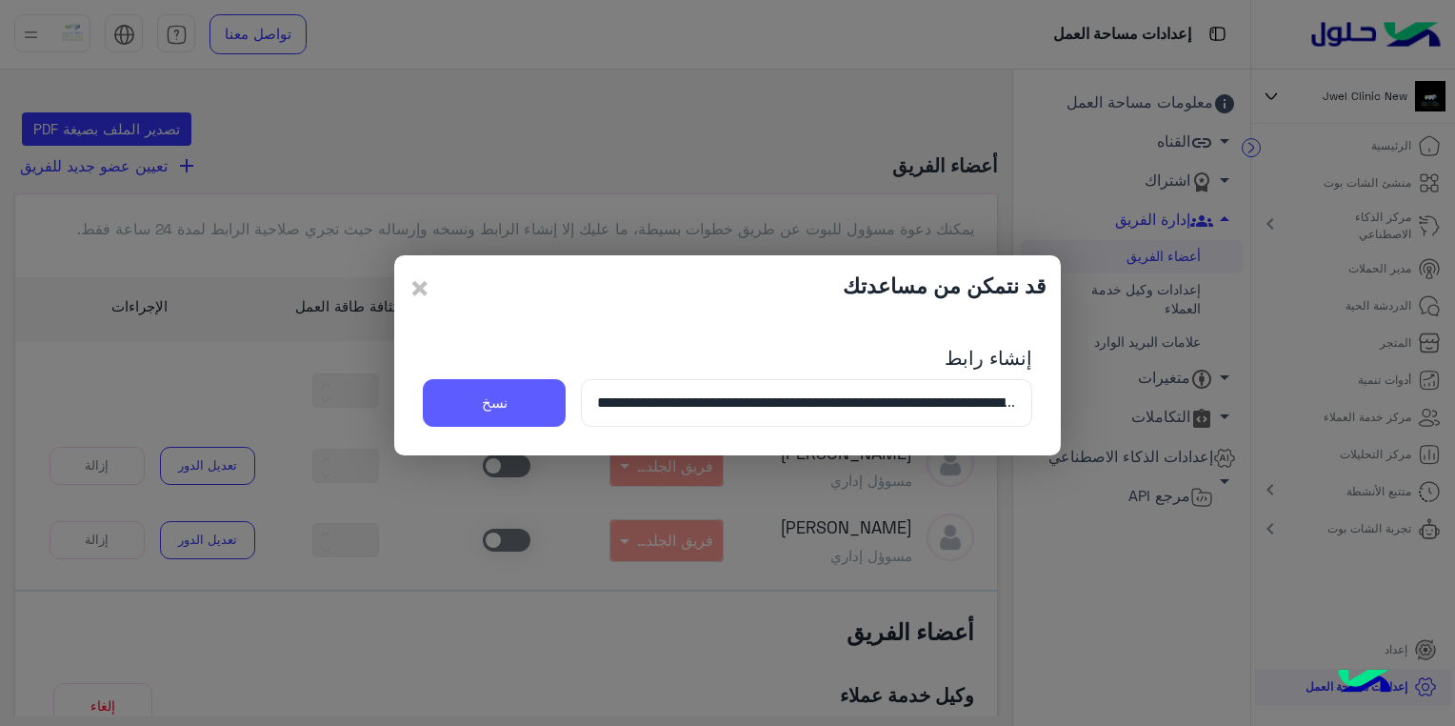
click at [525, 409] on button "نسخ" at bounding box center [494, 403] width 143 height 48
click at [416, 286] on span "×" at bounding box center [420, 287] width 23 height 43
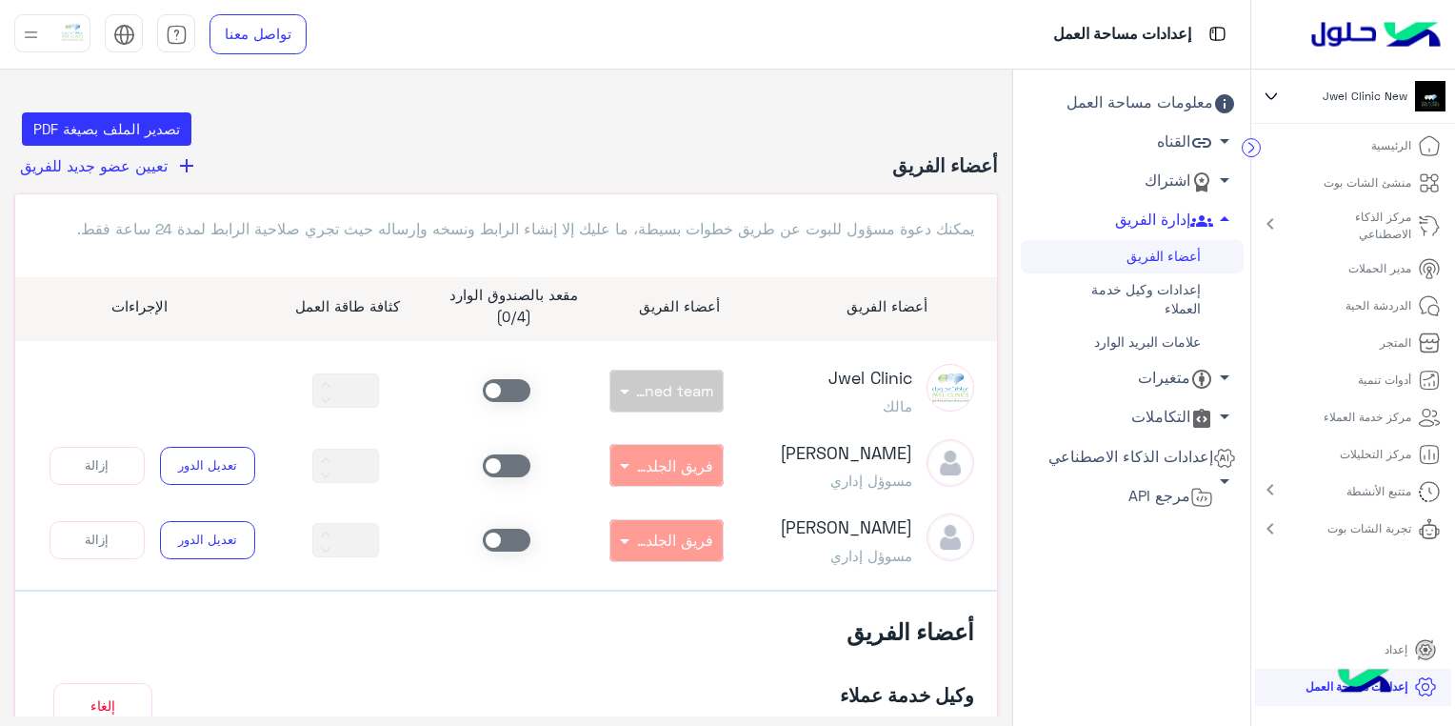
click at [93, 157] on span "تعيين عضو جديد للفريق" at bounding box center [94, 165] width 148 height 18
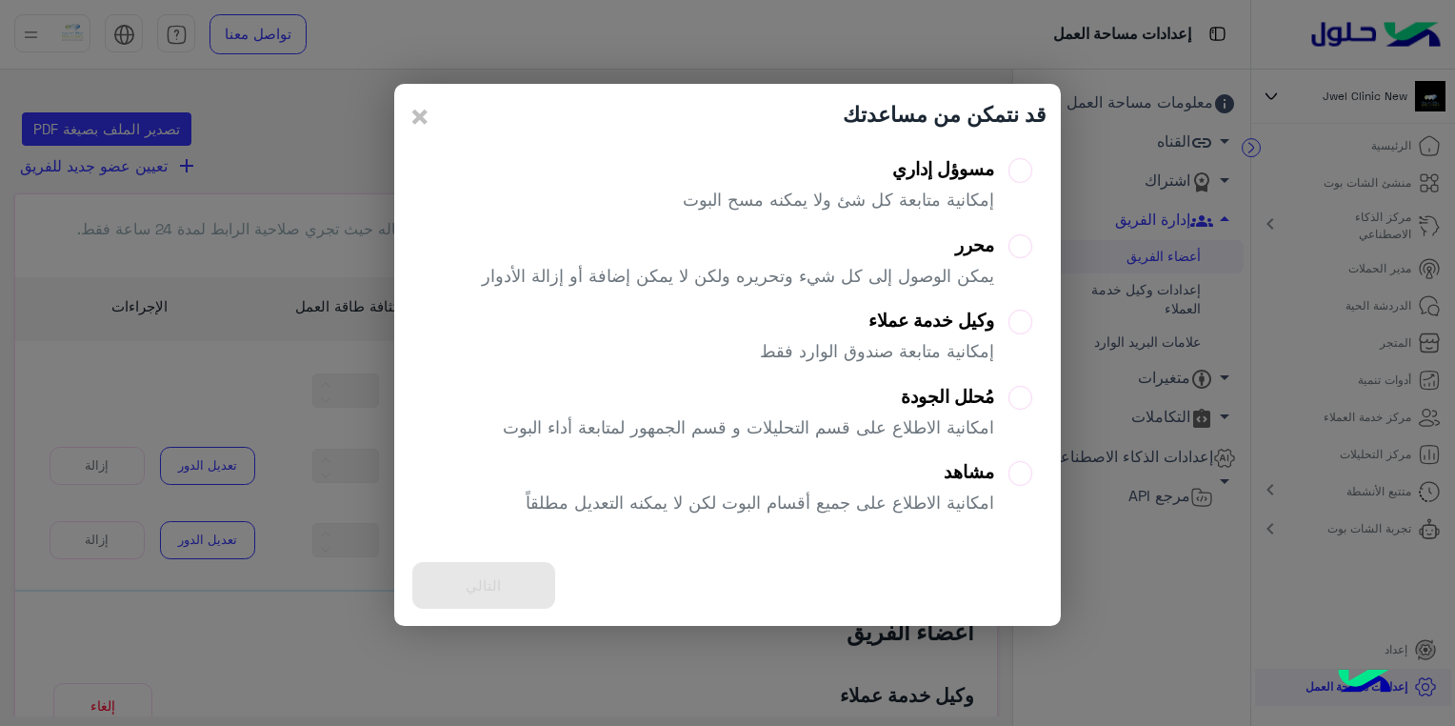
click at [990, 337] on div "وكيل خدمة عملاء إمكانية متابعة صندوق الوارد فقط" at bounding box center [877, 343] width 234 height 69
click at [522, 588] on button "التالي" at bounding box center [483, 585] width 143 height 47
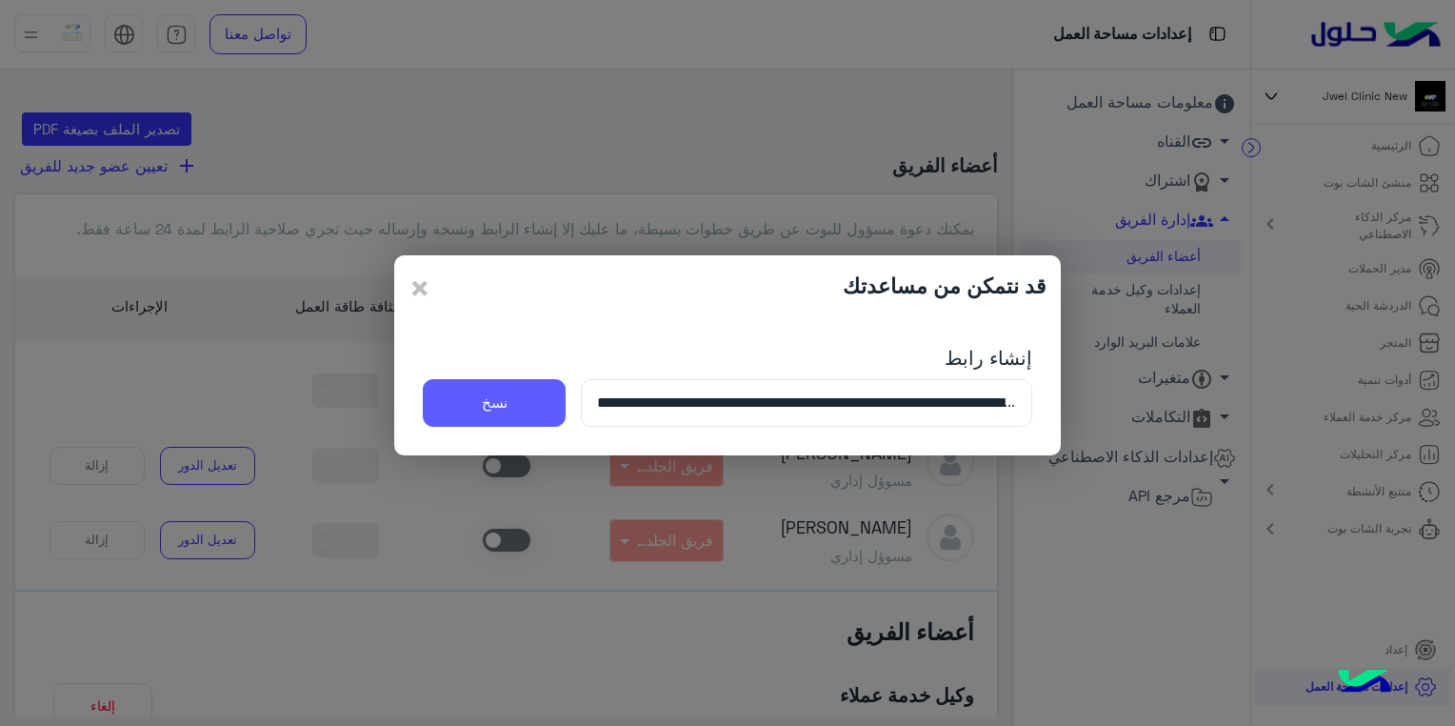
click at [523, 415] on button "نسخ" at bounding box center [494, 403] width 143 height 48
click at [412, 286] on span "×" at bounding box center [420, 287] width 23 height 43
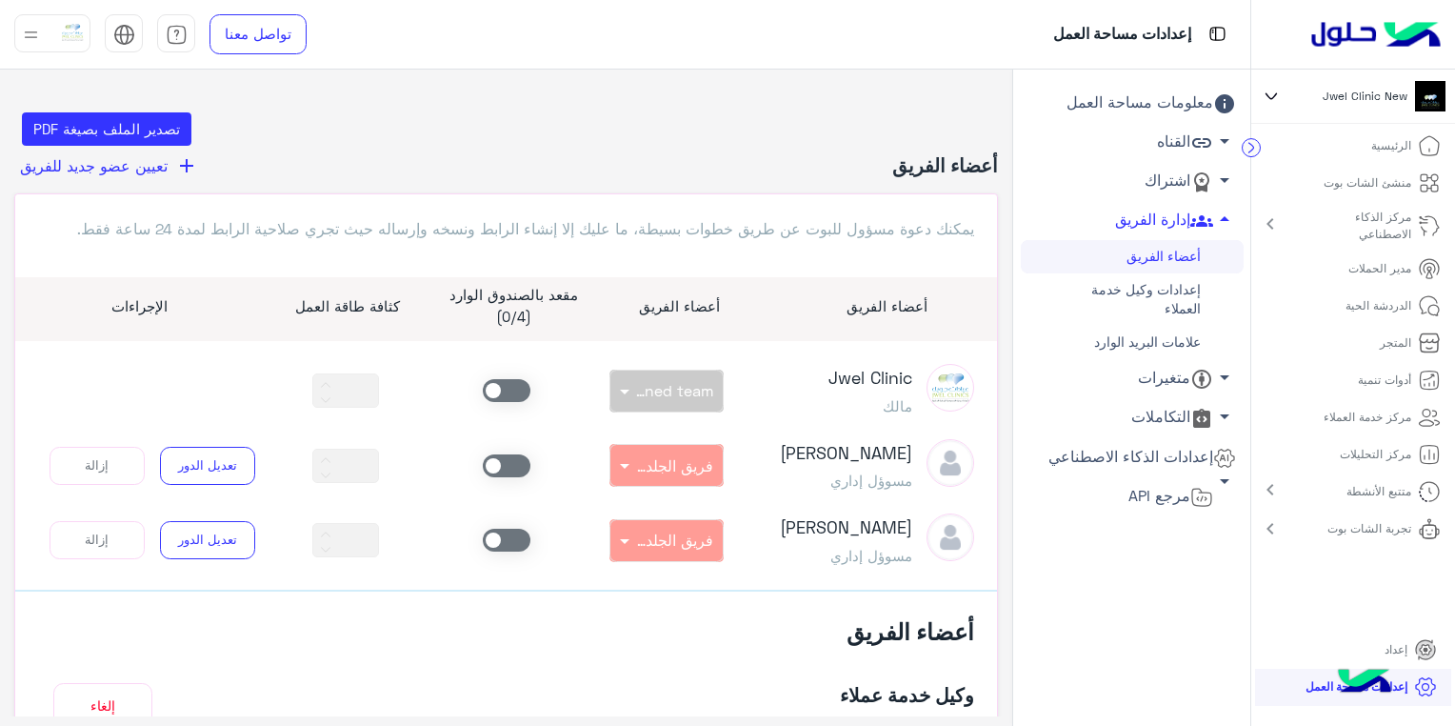
click at [1389, 310] on p "الدردشة الحية" at bounding box center [1379, 305] width 66 height 17
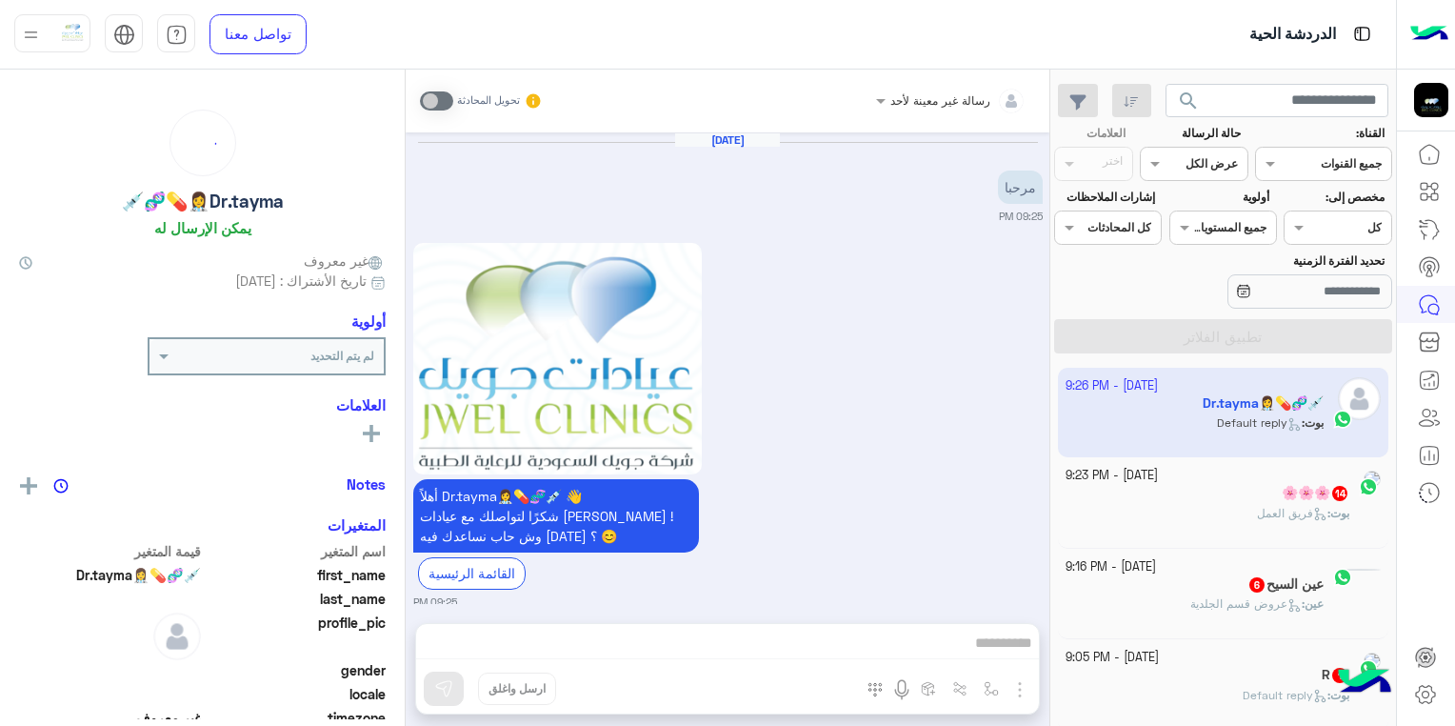
scroll to position [619, 0]
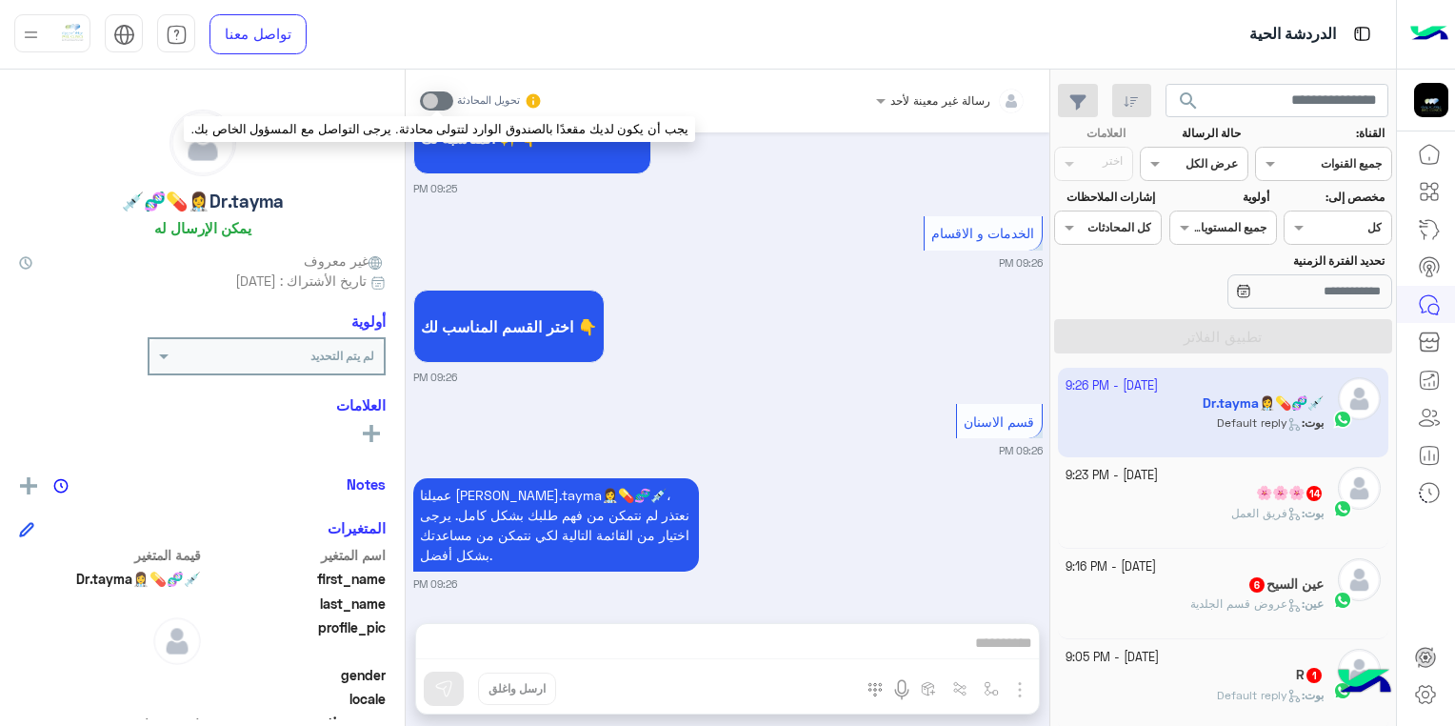
click at [449, 102] on span at bounding box center [436, 100] width 33 height 19
click at [429, 97] on span at bounding box center [436, 100] width 33 height 19
drag, startPoint x: 429, startPoint y: 97, endPoint x: 449, endPoint y: 97, distance: 20.9
click at [449, 97] on span at bounding box center [436, 100] width 33 height 19
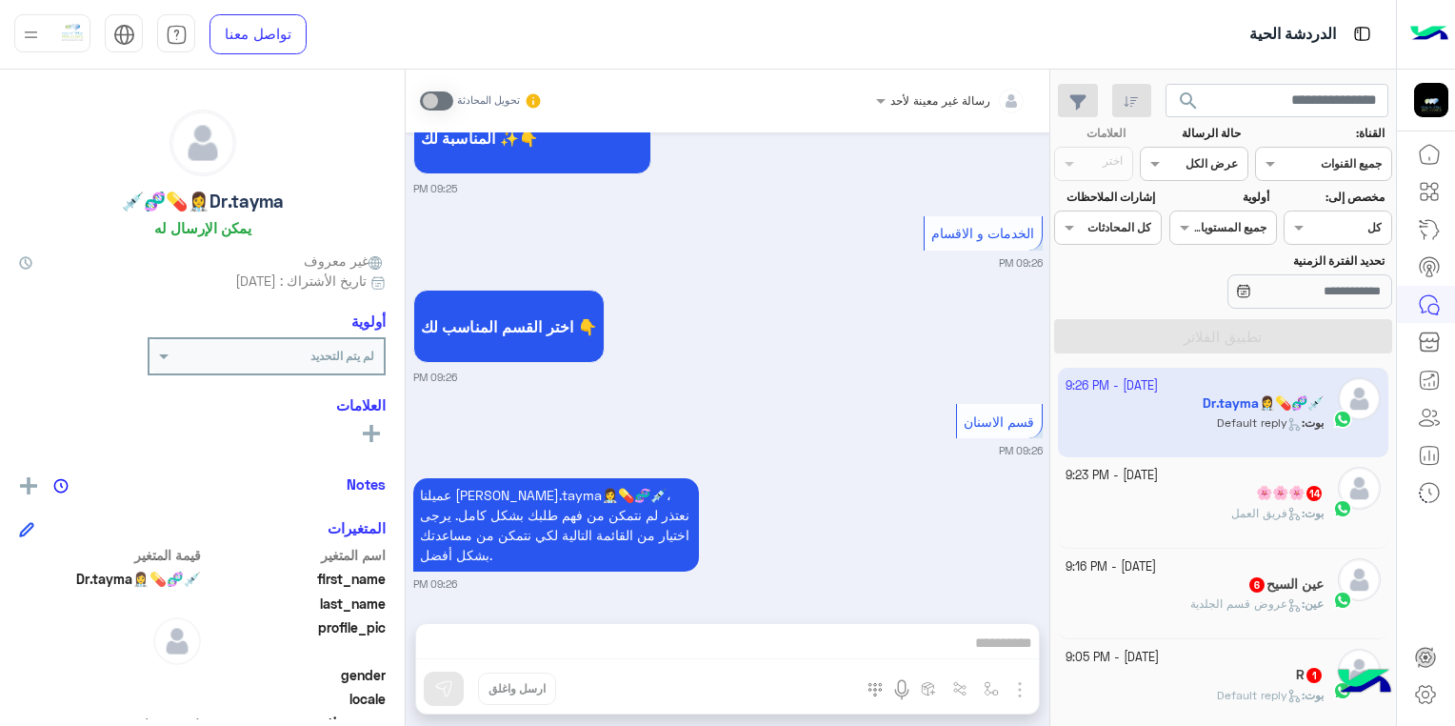
click at [625, 201] on div "Sep 18, 2025 مرحبا 09:25 PM أهلاً Dr.tayma👩‍⚕️💊🧬💉 👋 شكرًا لتواصلك مع عيادات جوي…" at bounding box center [728, 367] width 644 height 471
click at [440, 103] on span at bounding box center [436, 100] width 33 height 19
click at [940, 110] on div "رسالة غير معينة لأحد" at bounding box center [958, 101] width 136 height 38
click at [880, 101] on span at bounding box center [879, 100] width 24 height 20
click at [883, 98] on span at bounding box center [879, 100] width 24 height 20
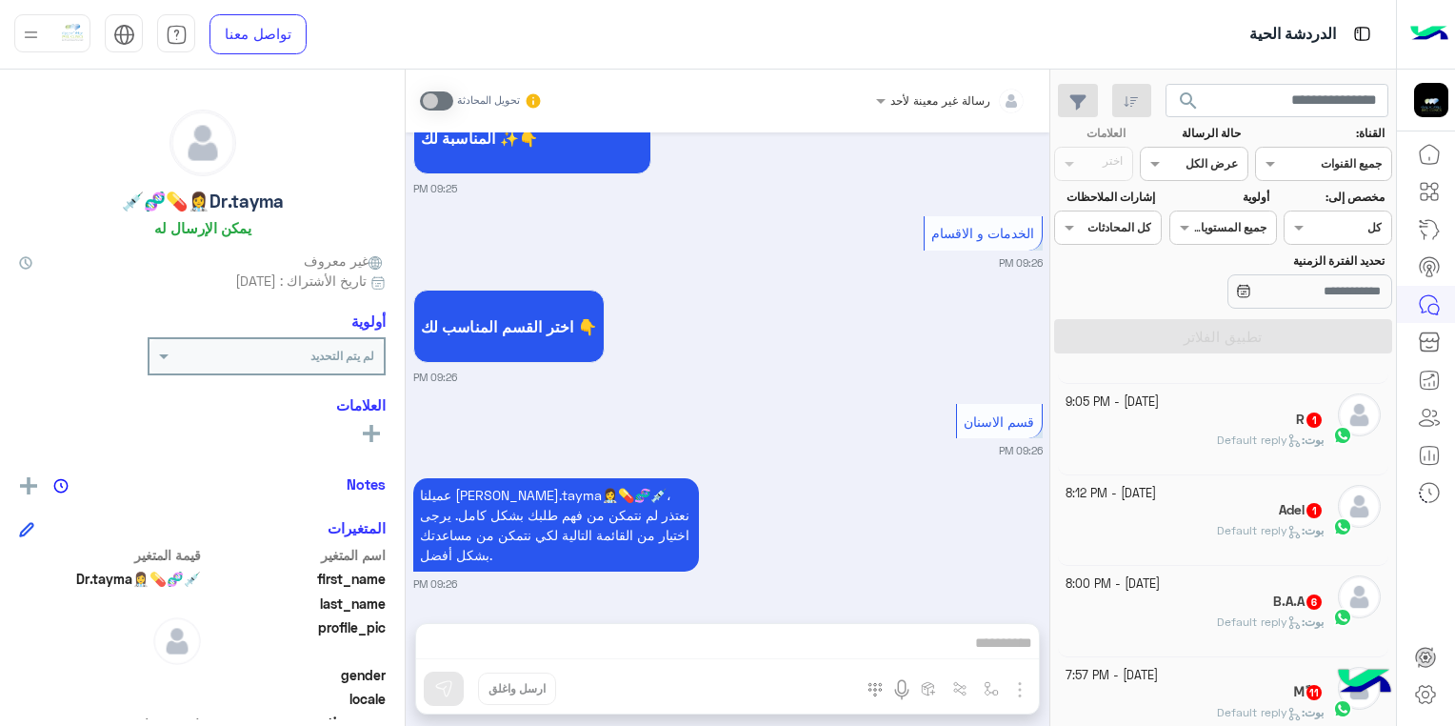
scroll to position [0, 0]
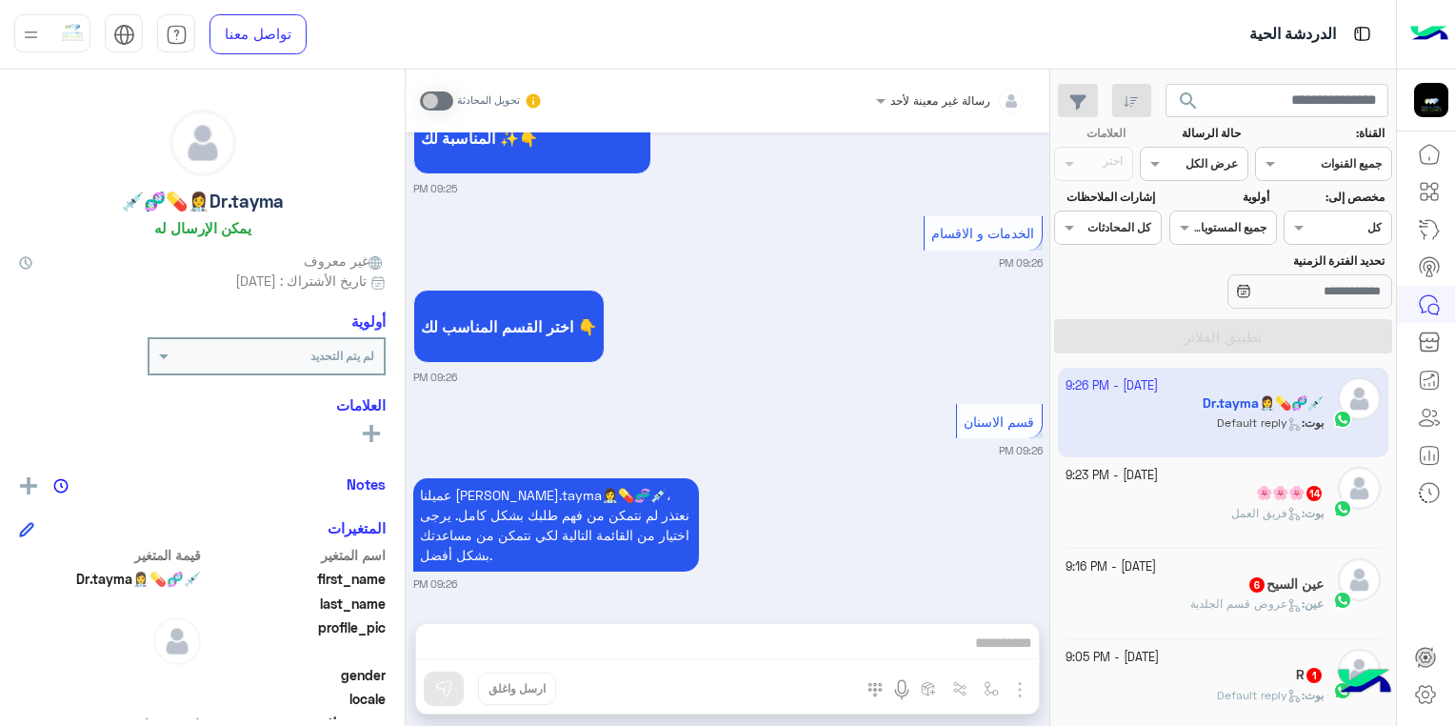
click at [1109, 685] on div "R 1" at bounding box center [1195, 677] width 259 height 20
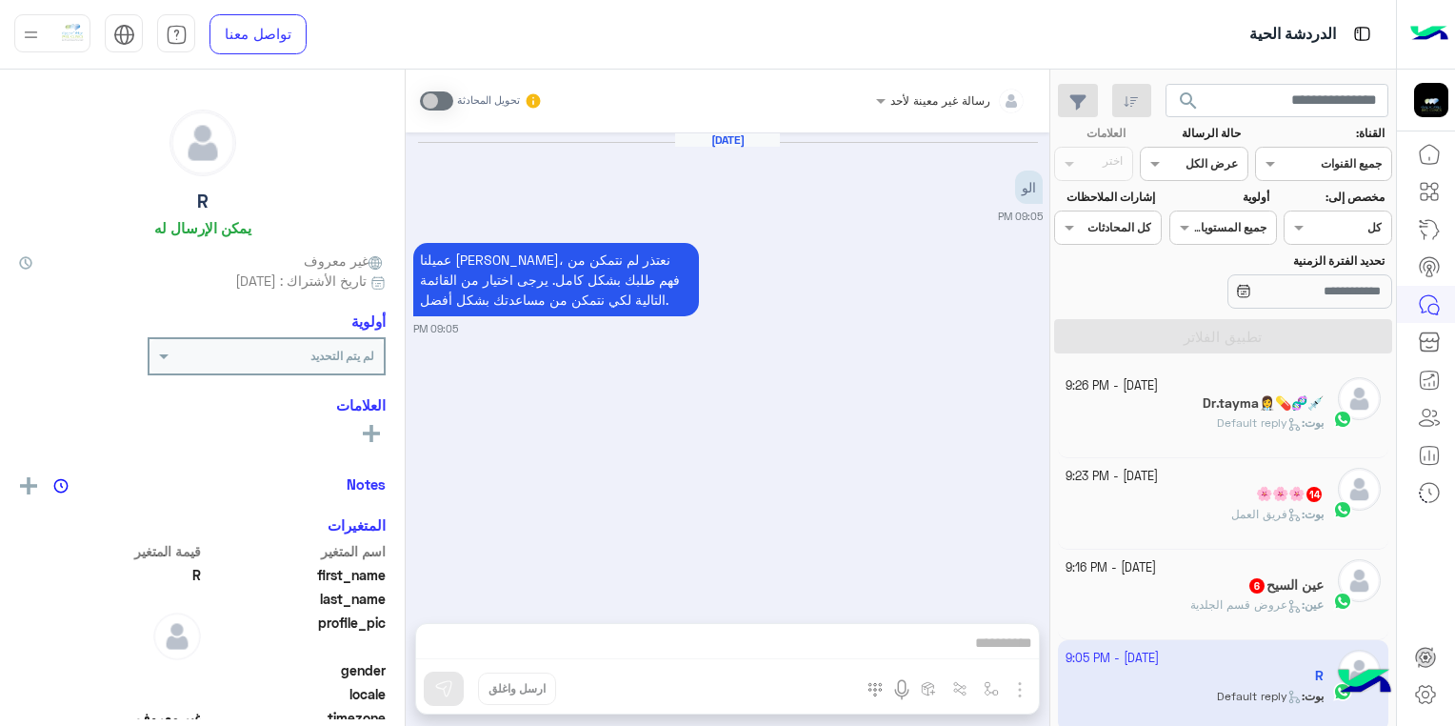
click at [1229, 403] on h5 "Dr.tayma👩‍⚕️💊🧬💉" at bounding box center [1263, 403] width 121 height 16
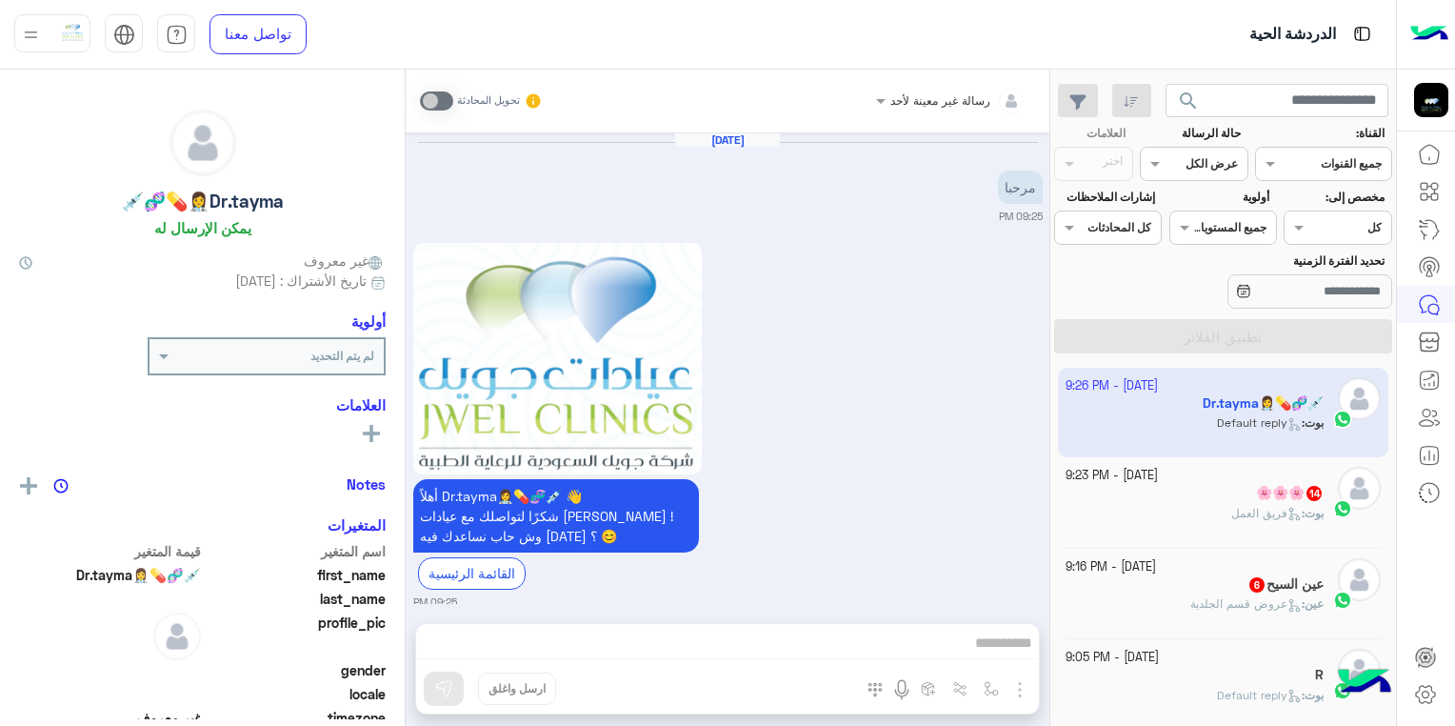
scroll to position [619, 0]
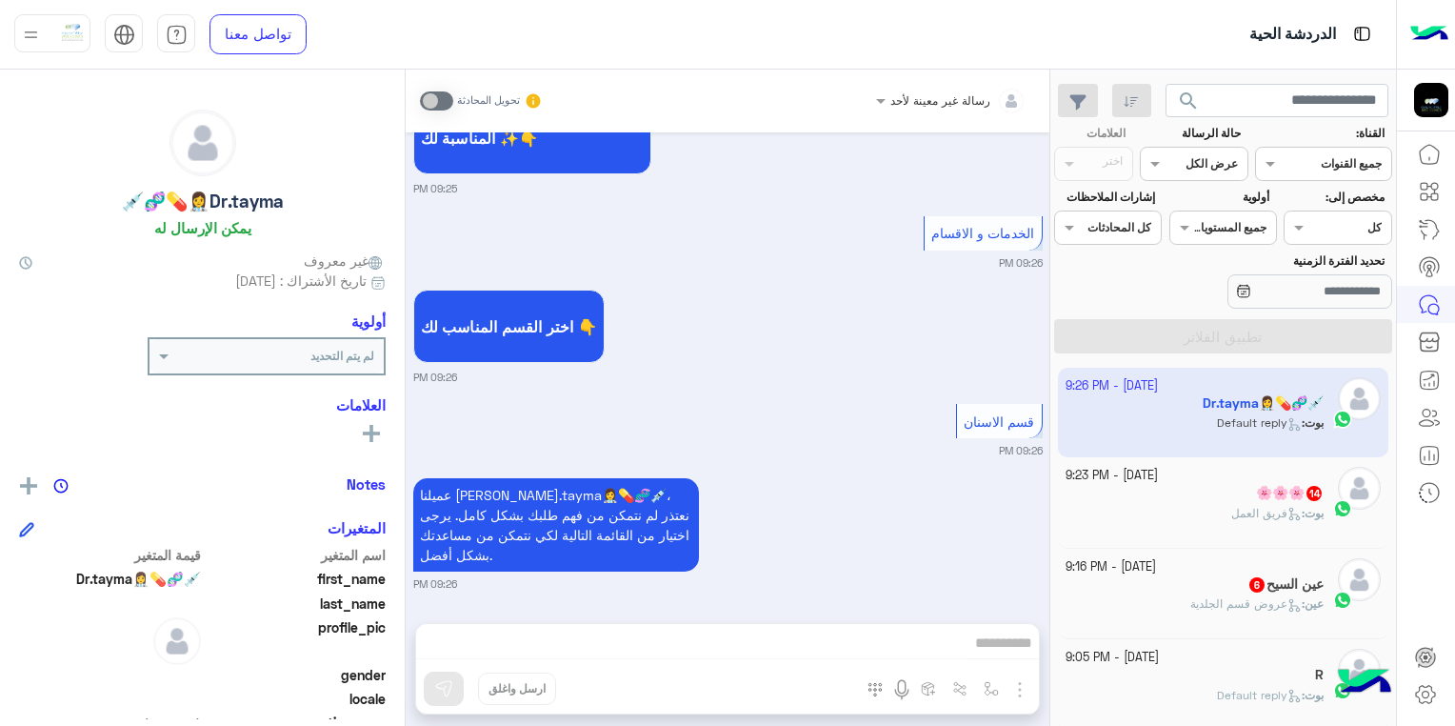
click at [947, 628] on div "رسالة غير معينة لأحد تحويل المحادثة Sep 18, 2025 مرحبا 09:25 PM أهلاً Dr.tayma👩…" at bounding box center [728, 402] width 644 height 664
click at [942, 642] on div "رسالة غير معينة لأحد تحويل المحادثة Sep 18, 2025 مرحبا 09:25 PM أهلاً Dr.tayma👩…" at bounding box center [728, 402] width 644 height 664
click at [1013, 642] on div "رسالة غير معينة لأحد تحويل المحادثة Sep 18, 2025 مرحبا 09:25 PM أهلاً Dr.tayma👩…" at bounding box center [728, 402] width 644 height 664
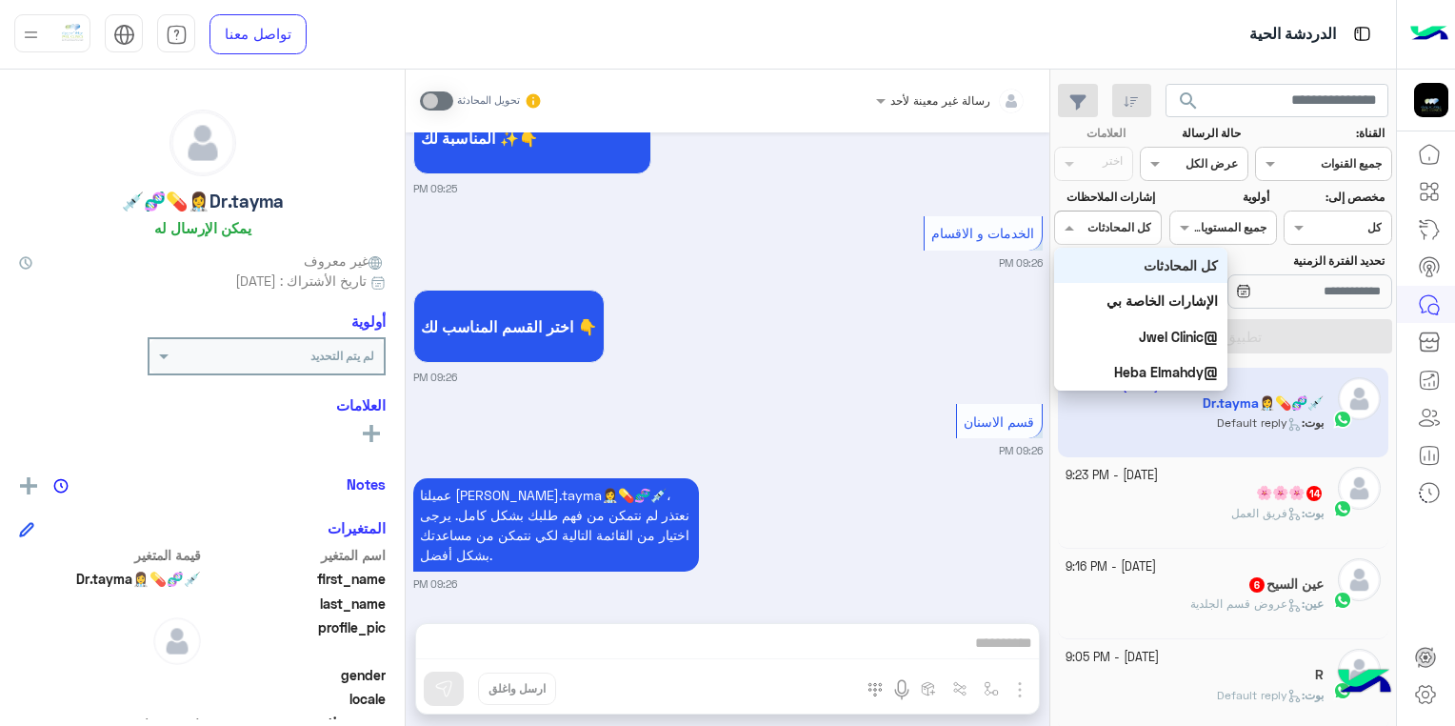
click at [1127, 228] on input "text" at bounding box center [1129, 225] width 44 height 17
click at [1174, 343] on b "@Jwel Clinic" at bounding box center [1178, 337] width 79 height 16
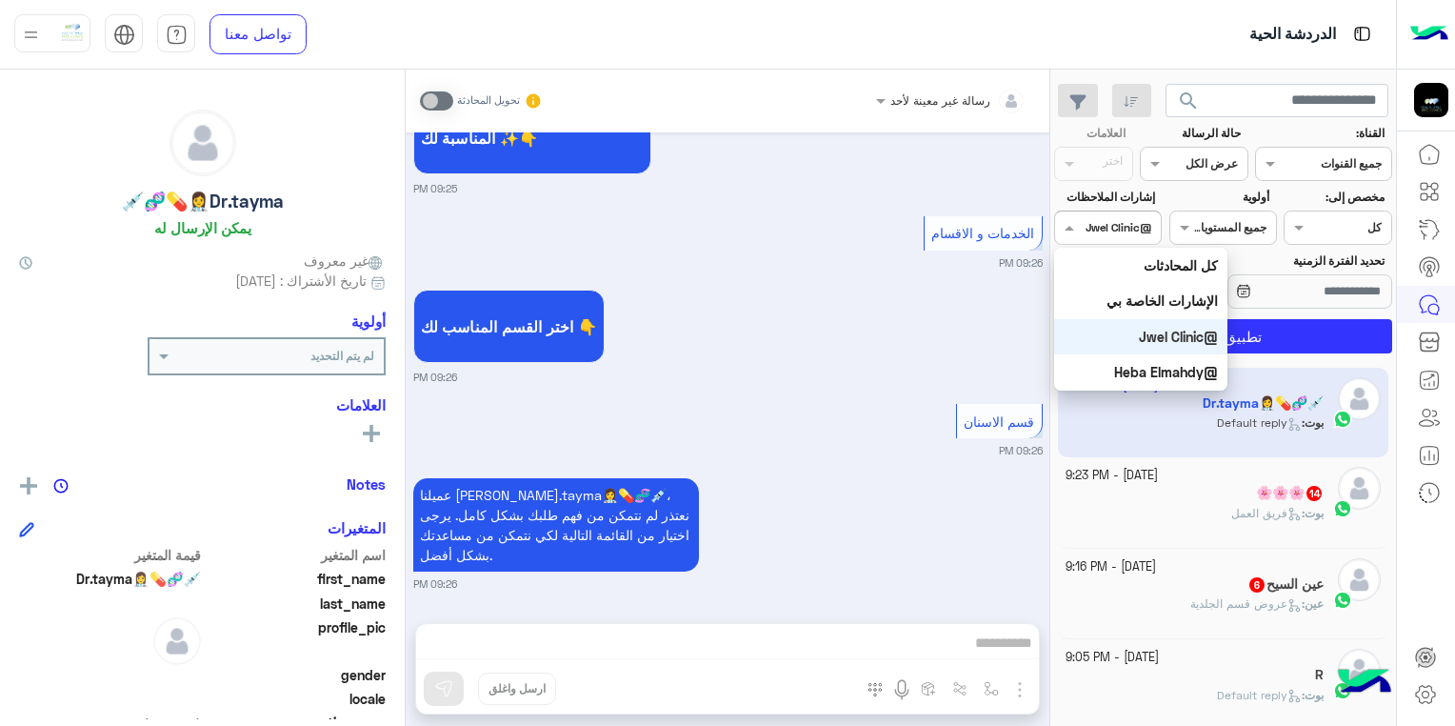
click at [1133, 227] on input "text" at bounding box center [1129, 225] width 44 height 17
click at [1147, 376] on b "@Heba Elmahdy" at bounding box center [1166, 372] width 104 height 16
click at [1115, 227] on input "text" at bounding box center [1129, 225] width 44 height 17
click at [1245, 220] on input "text" at bounding box center [1245, 225] width 44 height 17
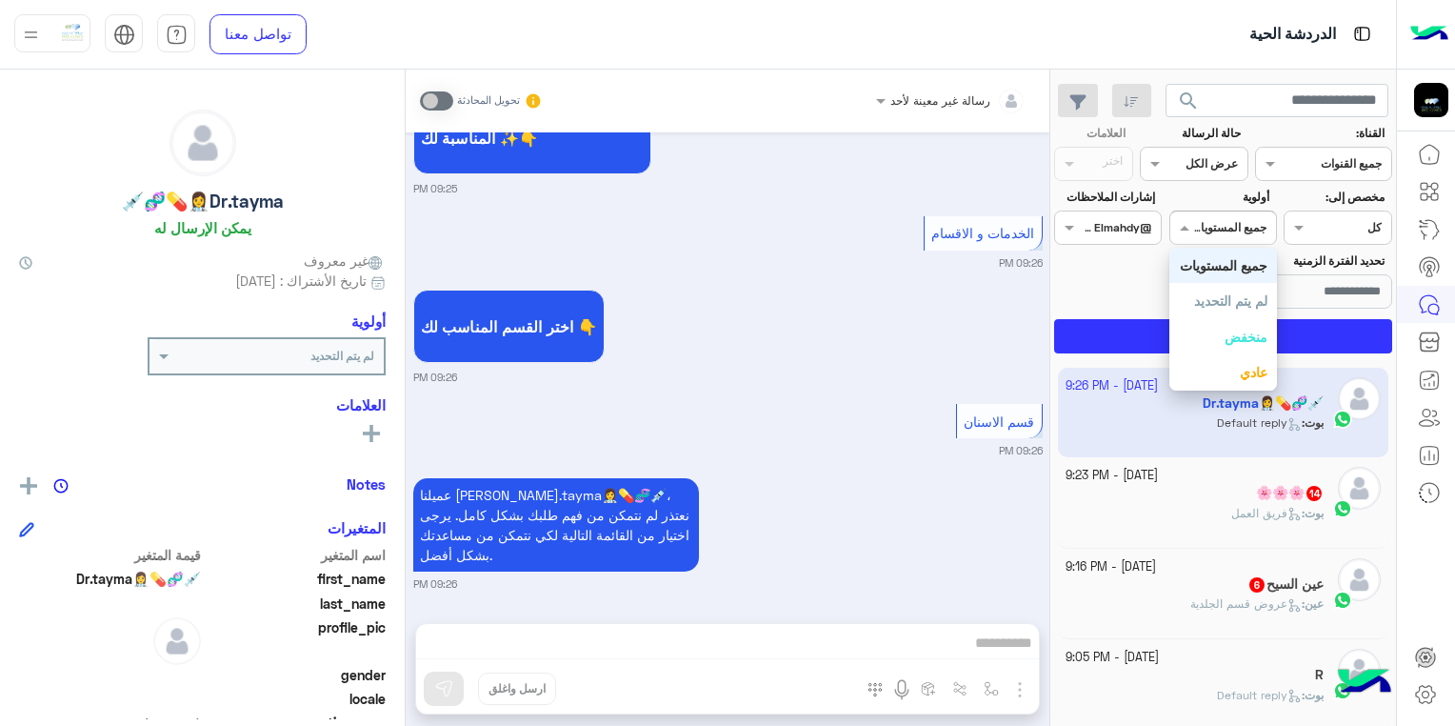
click at [1378, 221] on input "text" at bounding box center [1360, 225] width 44 height 17
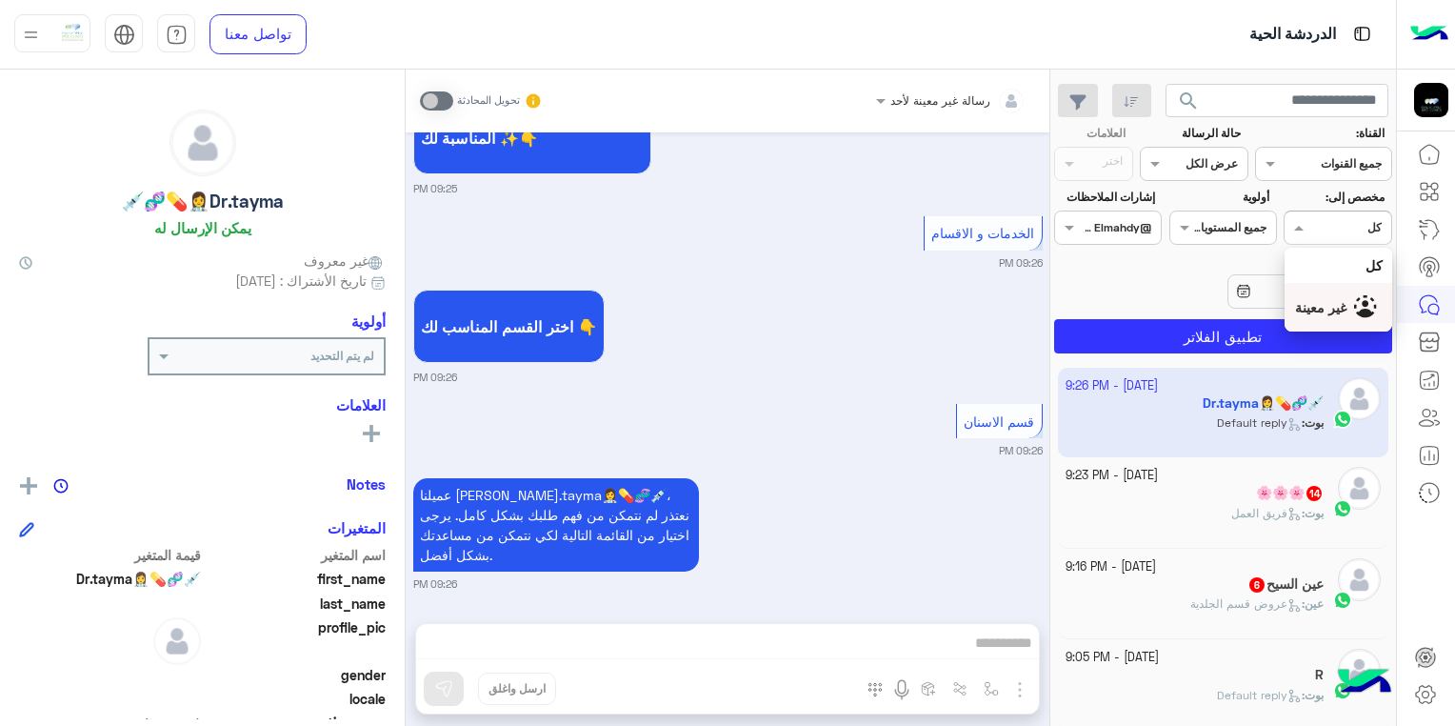
click at [1361, 303] on img "Options list" at bounding box center [1368, 309] width 29 height 29
click at [304, 164] on div "Dr.tayma👩‍⚕️💊🧬💉 يمكن الإرسال له" at bounding box center [202, 177] width 367 height 134
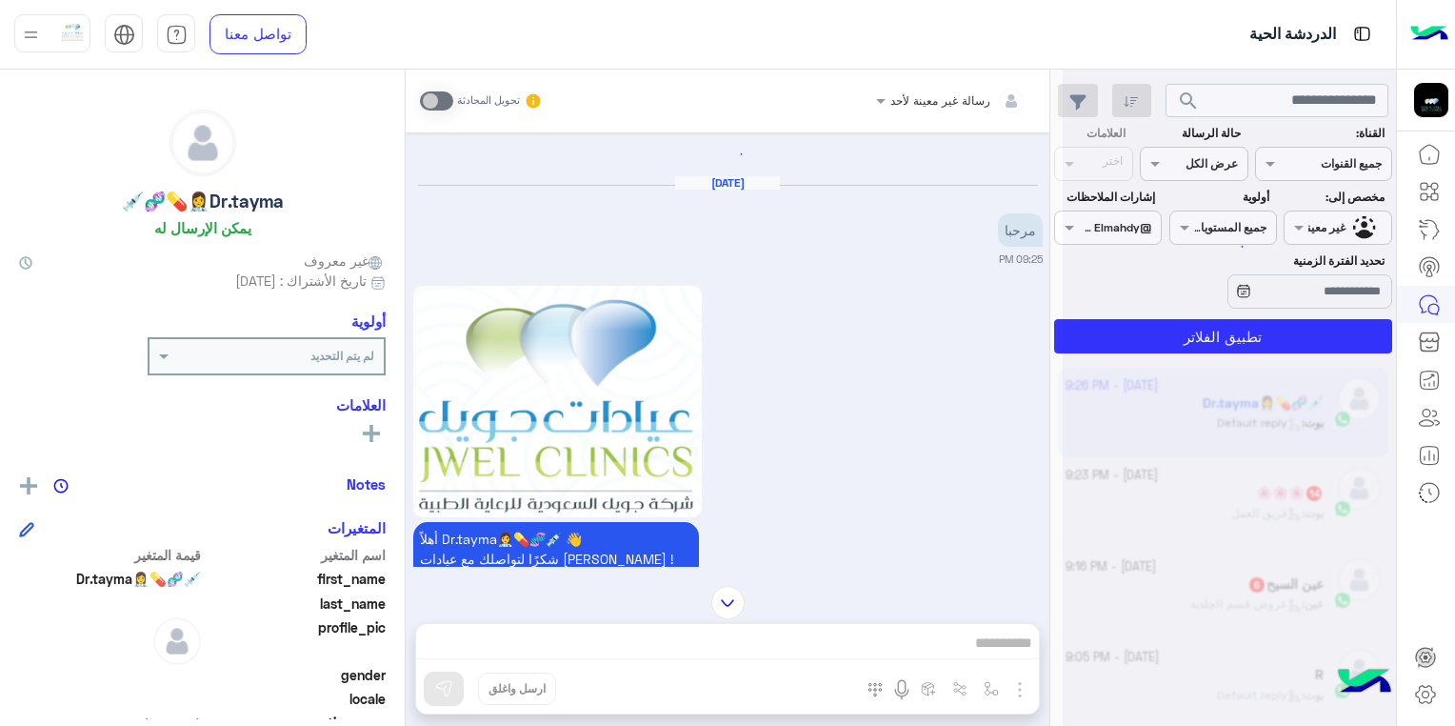
scroll to position [0, 0]
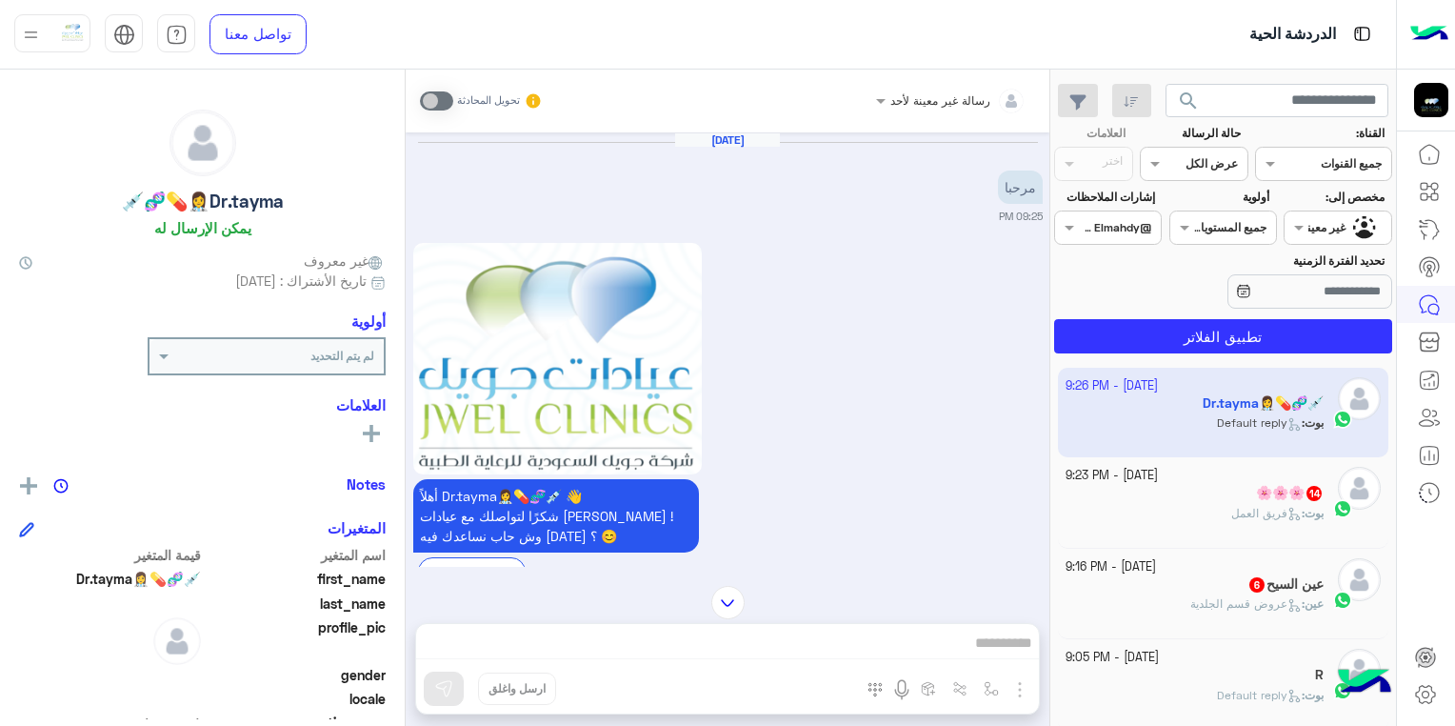
click at [957, 310] on div "أهلاً Dr.tayma👩‍⚕️💊🧬💉 👋 شكرًا لتواصلك مع عيادات جويل ! وش حاب نساعدك فيه اليوم …" at bounding box center [727, 423] width 629 height 371
click at [1442, 332] on link at bounding box center [1429, 342] width 51 height 38
click at [1428, 303] on icon at bounding box center [1429, 304] width 23 height 23
click at [1421, 338] on icon at bounding box center [1429, 341] width 23 height 23
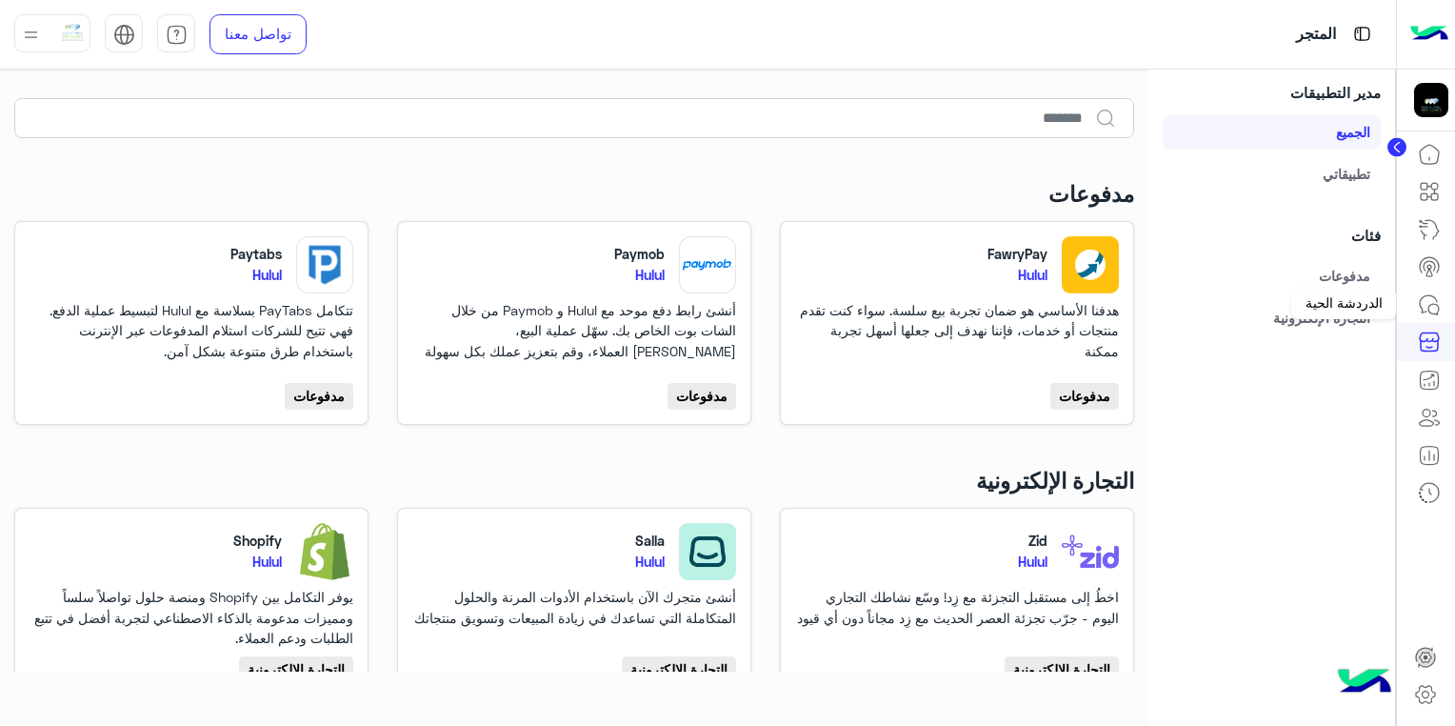
click at [1421, 307] on icon at bounding box center [1429, 304] width 23 height 23
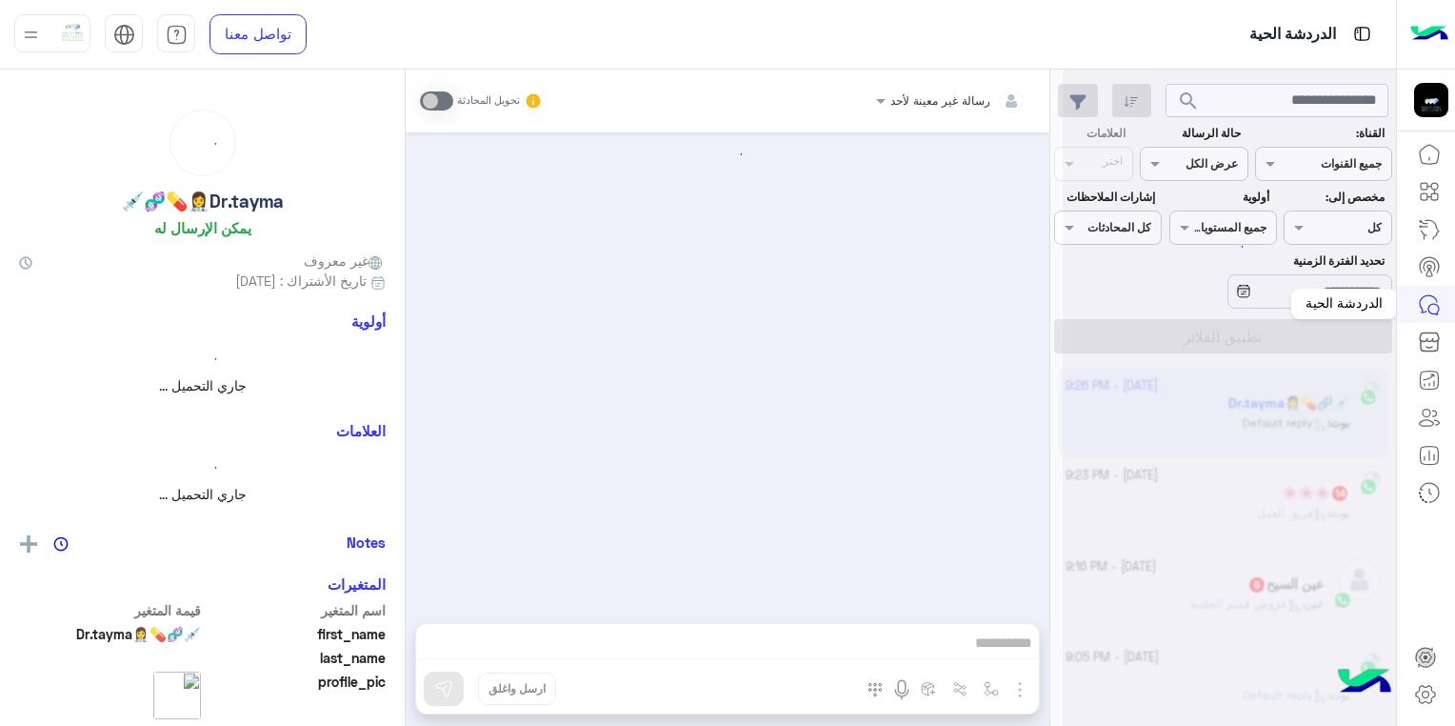
scroll to position [619, 0]
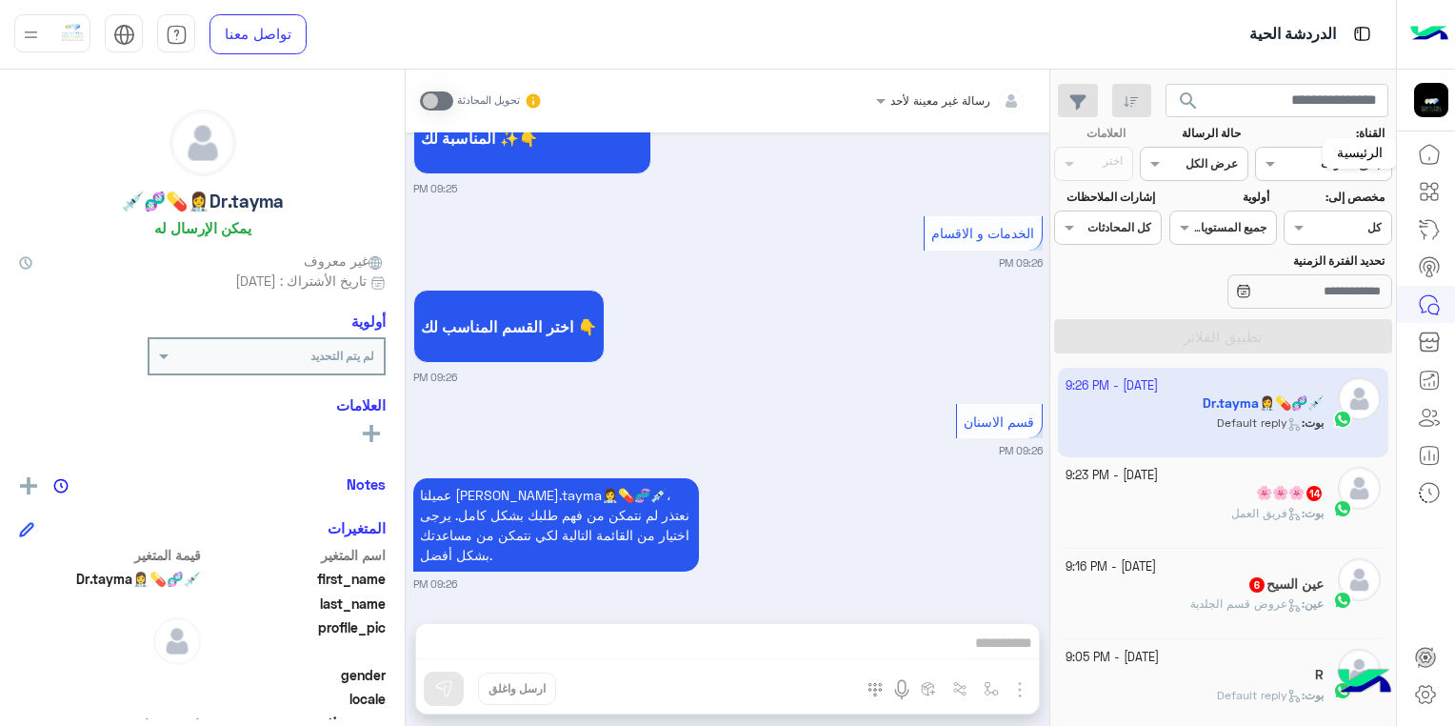
click at [1432, 159] on icon at bounding box center [1429, 154] width 23 height 23
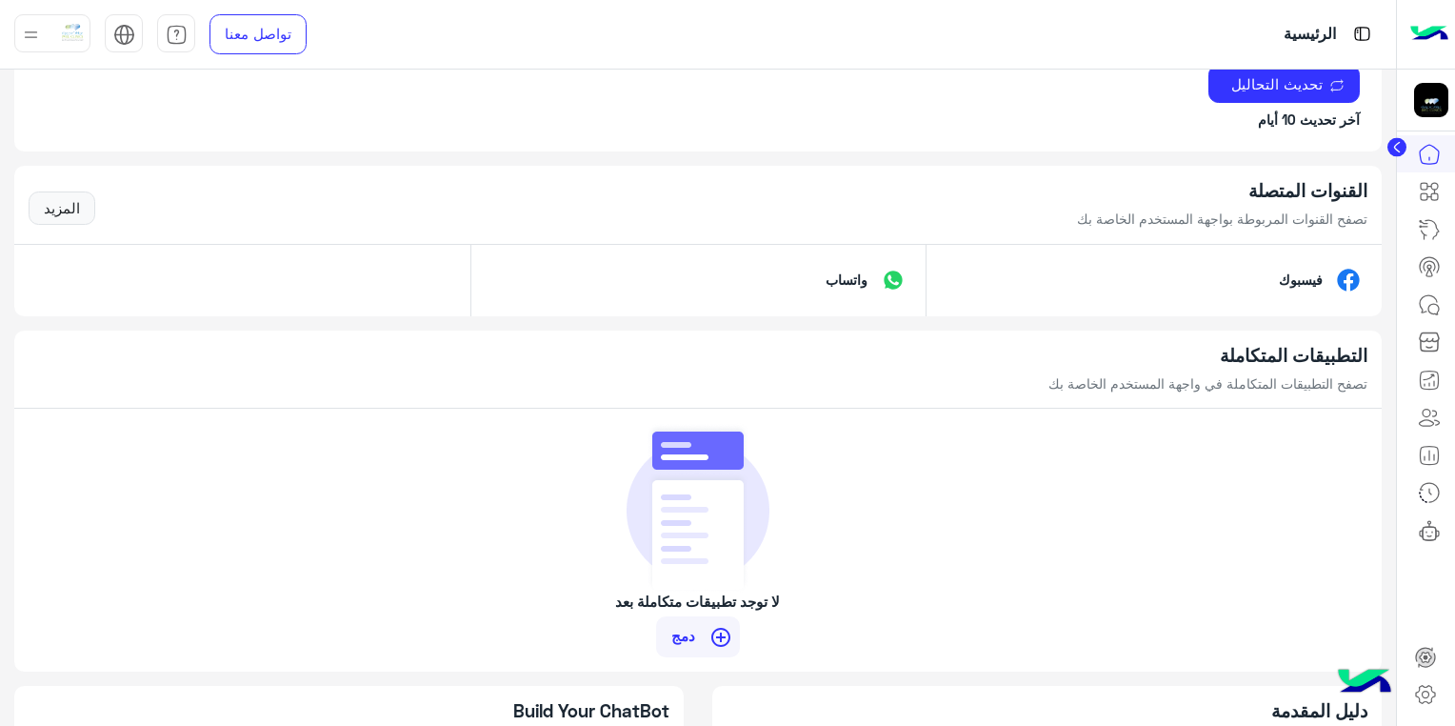
scroll to position [554, 0]
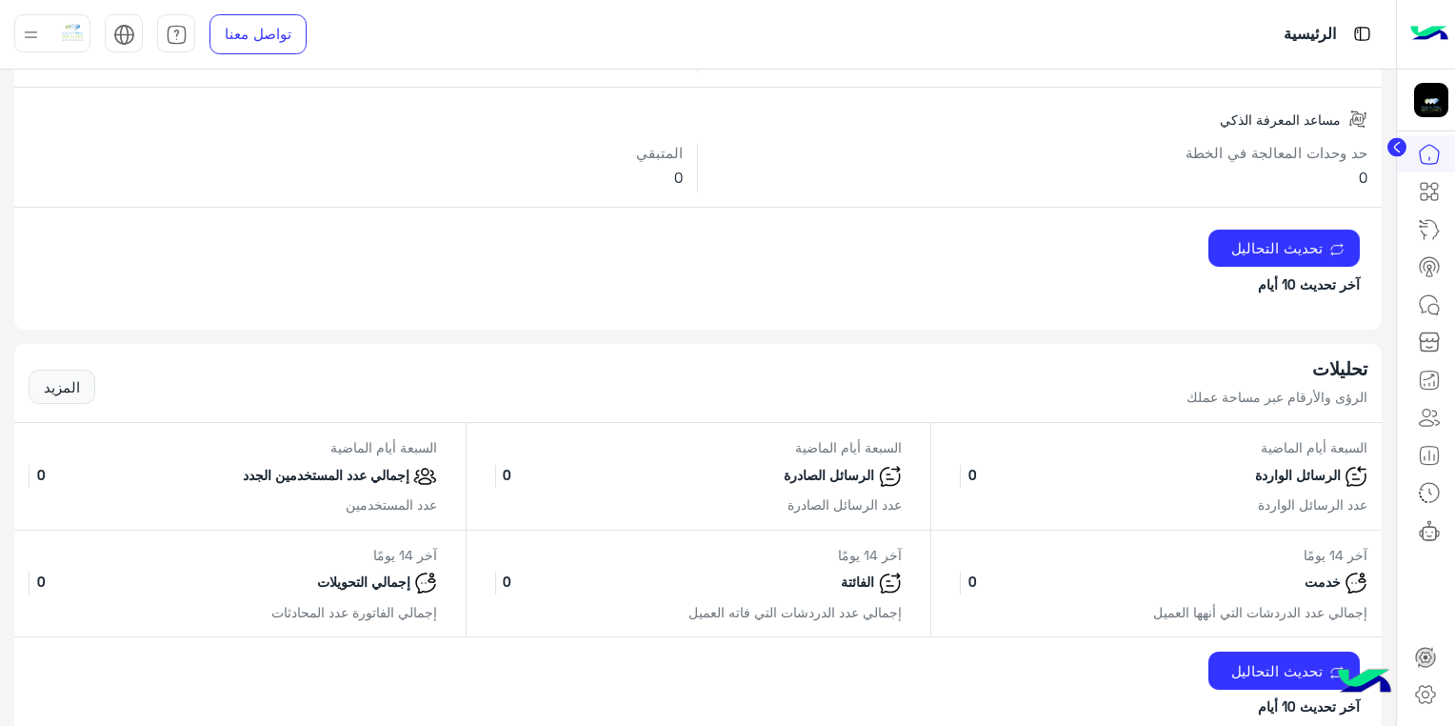
click at [1391, 147] on circle at bounding box center [1396, 147] width 19 height 19
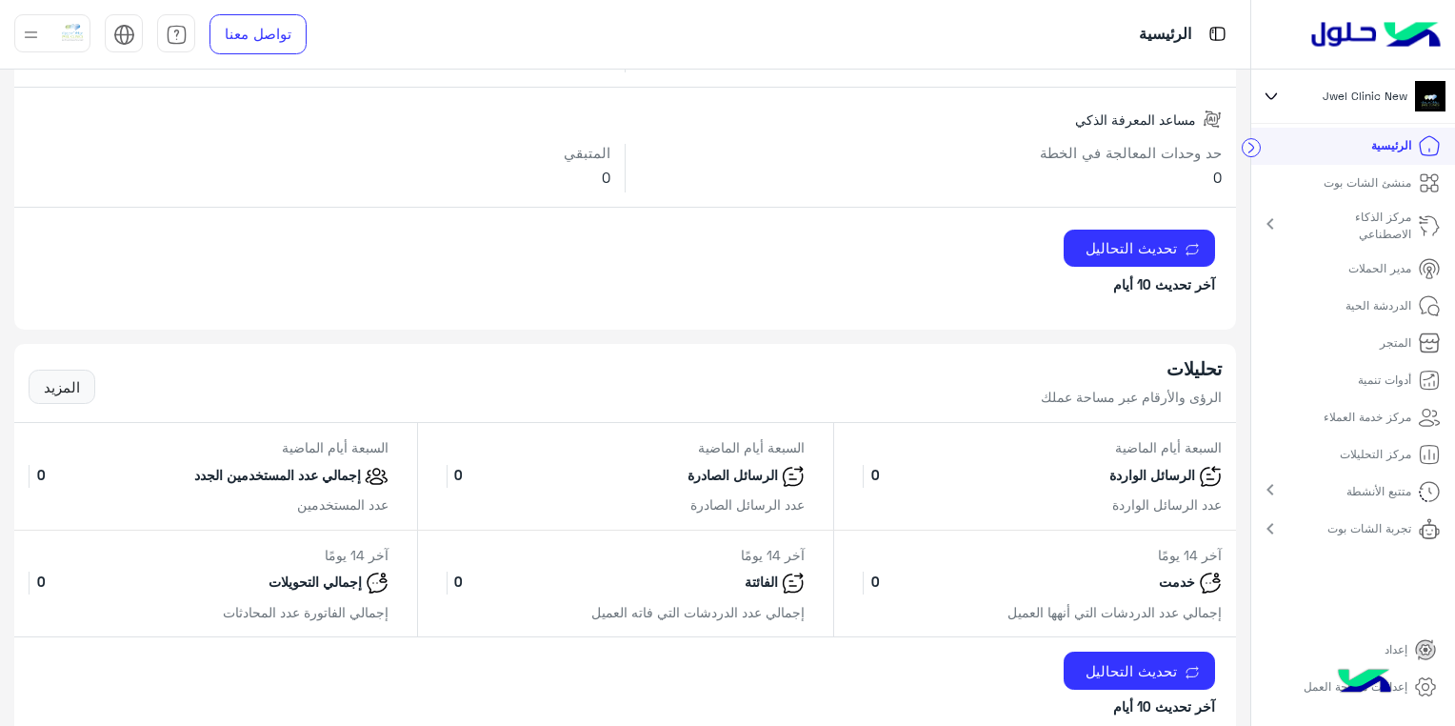
click at [1403, 531] on p "تجربة الشات بوت" at bounding box center [1369, 528] width 84 height 17
click at [1389, 170] on p "منشئ الشات بوت" at bounding box center [1368, 178] width 88 height 17
click at [1378, 220] on p "مركز الذكاء الاصطناعي" at bounding box center [1360, 221] width 101 height 34
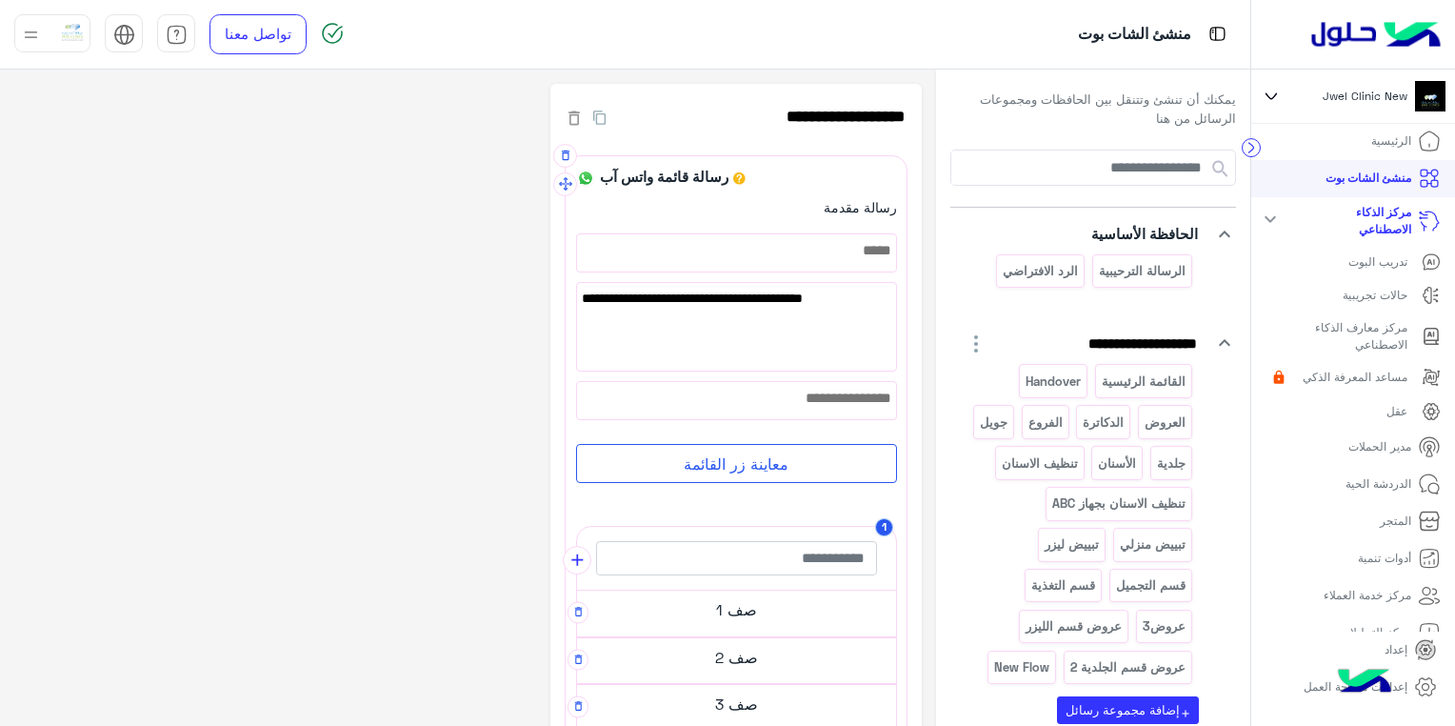
click at [880, 249] on div at bounding box center [736, 252] width 319 height 37
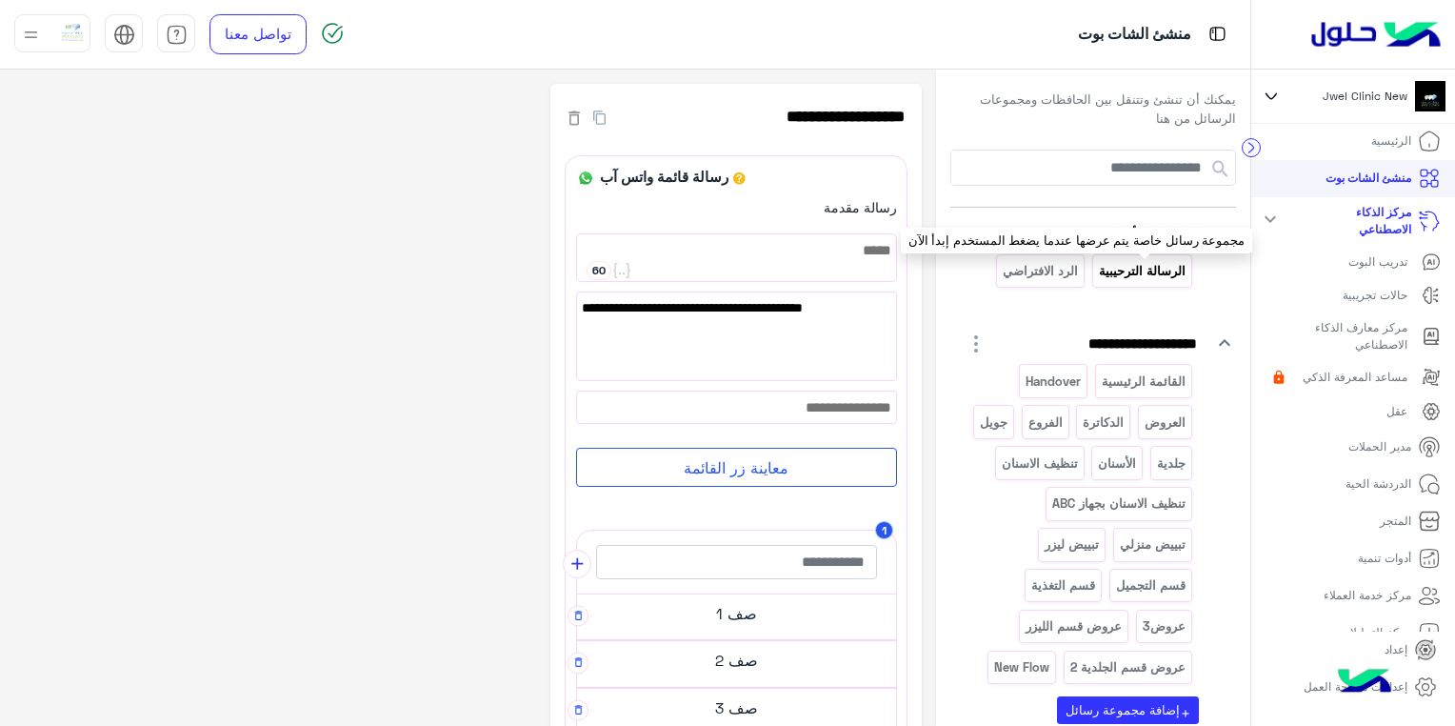
click at [1148, 277] on p "الرسالة الترحيبية" at bounding box center [1142, 271] width 90 height 22
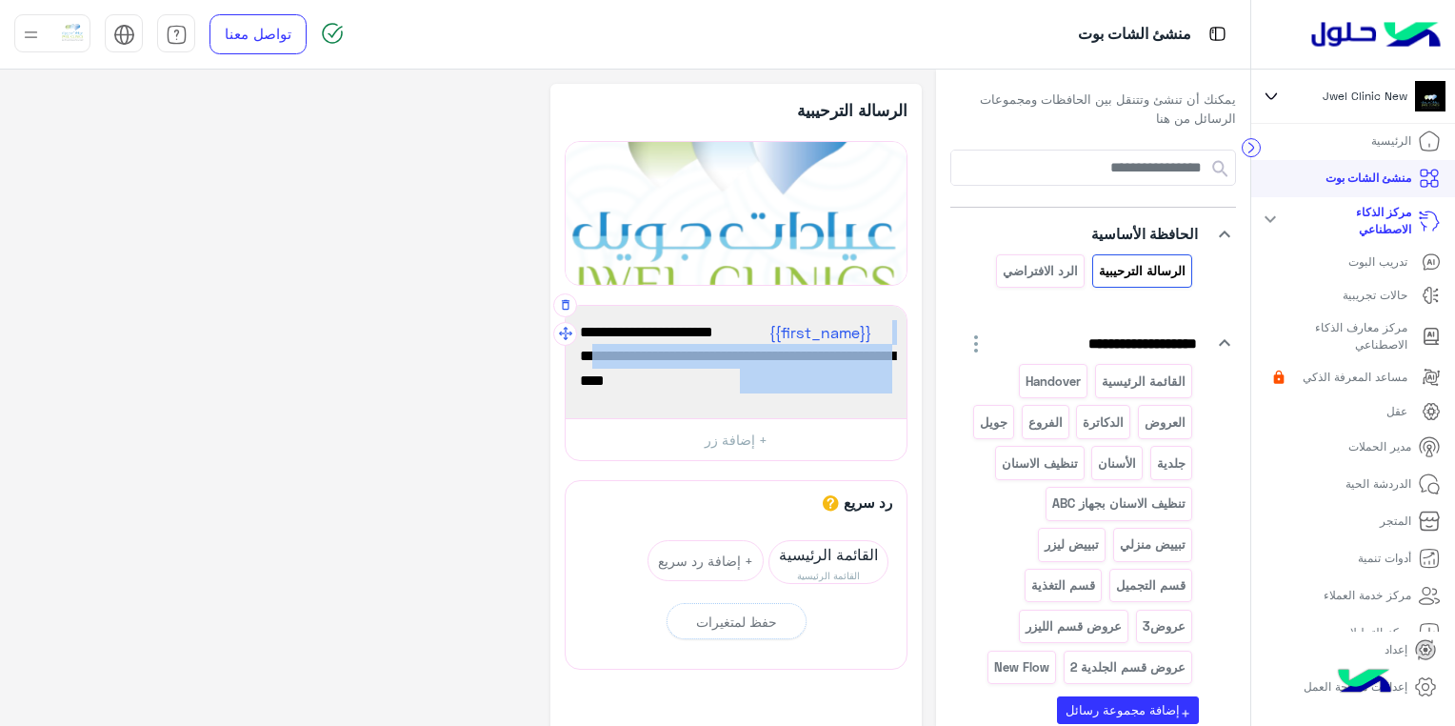
drag, startPoint x: 892, startPoint y: 329, endPoint x: 744, endPoint y: 404, distance: 166.1
click at [744, 404] on div "أهلاً {{first_name}} 👋 شكرًا لتواصلك مع عيادات جويل ! وش حاب نساعدك فيه اليوم ؟…" at bounding box center [736, 361] width 328 height 99
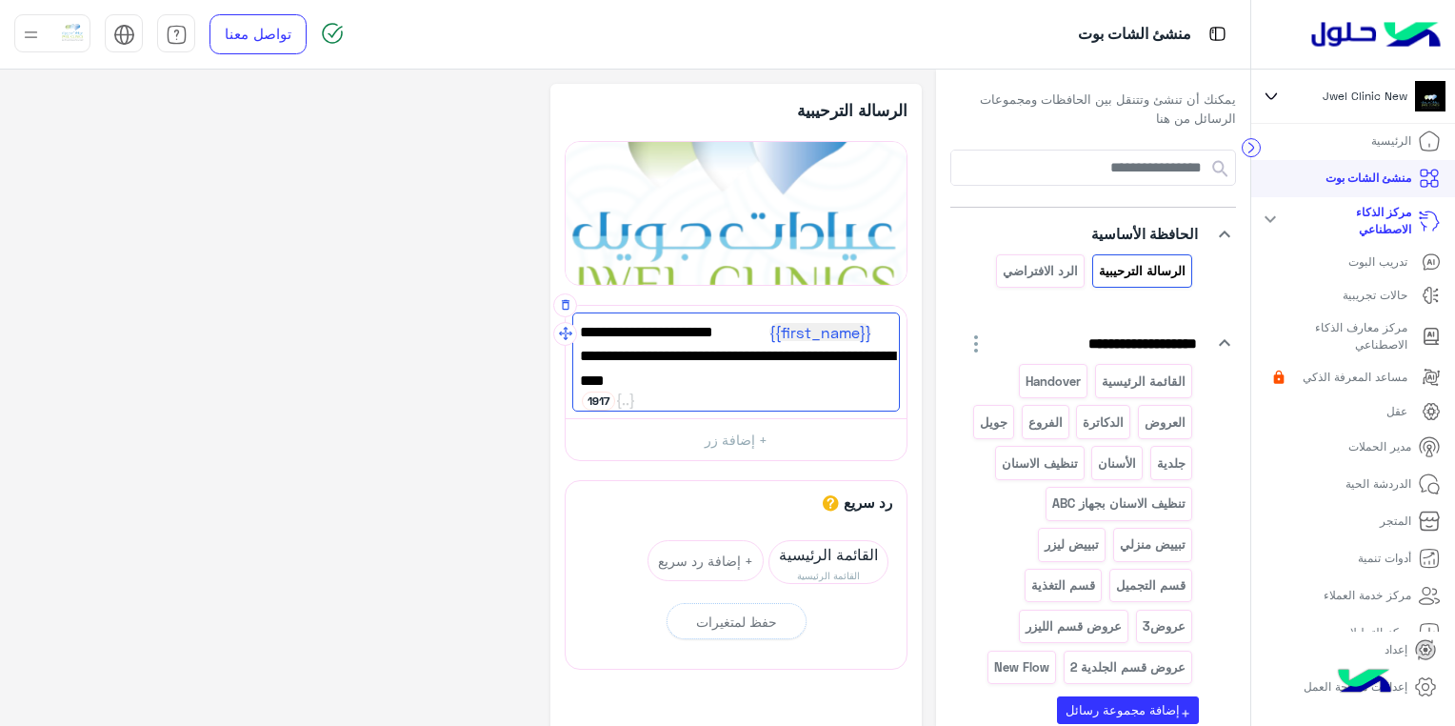
drag, startPoint x: 744, startPoint y: 404, endPoint x: 675, endPoint y: 396, distance: 69.0
click at [675, 396] on div "أهلاً {{first_name}} 👋 شكرًا لتواصلك مع عيادات جويل ! وش حاب نساعدك فيه اليوم ؟…" at bounding box center [736, 361] width 328 height 99
click at [447, 336] on div "**********" at bounding box center [467, 468] width 907 height 768
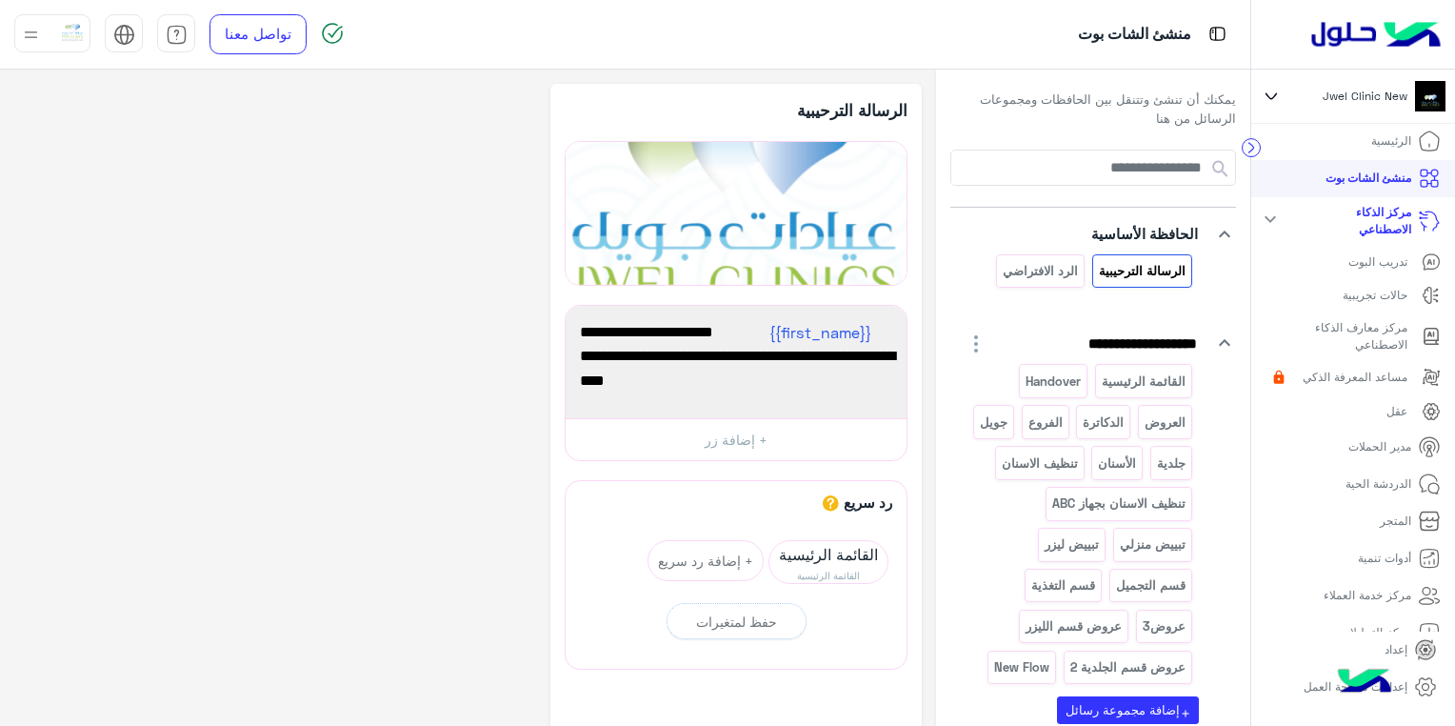
click at [447, 336] on div "**********" at bounding box center [467, 468] width 907 height 768
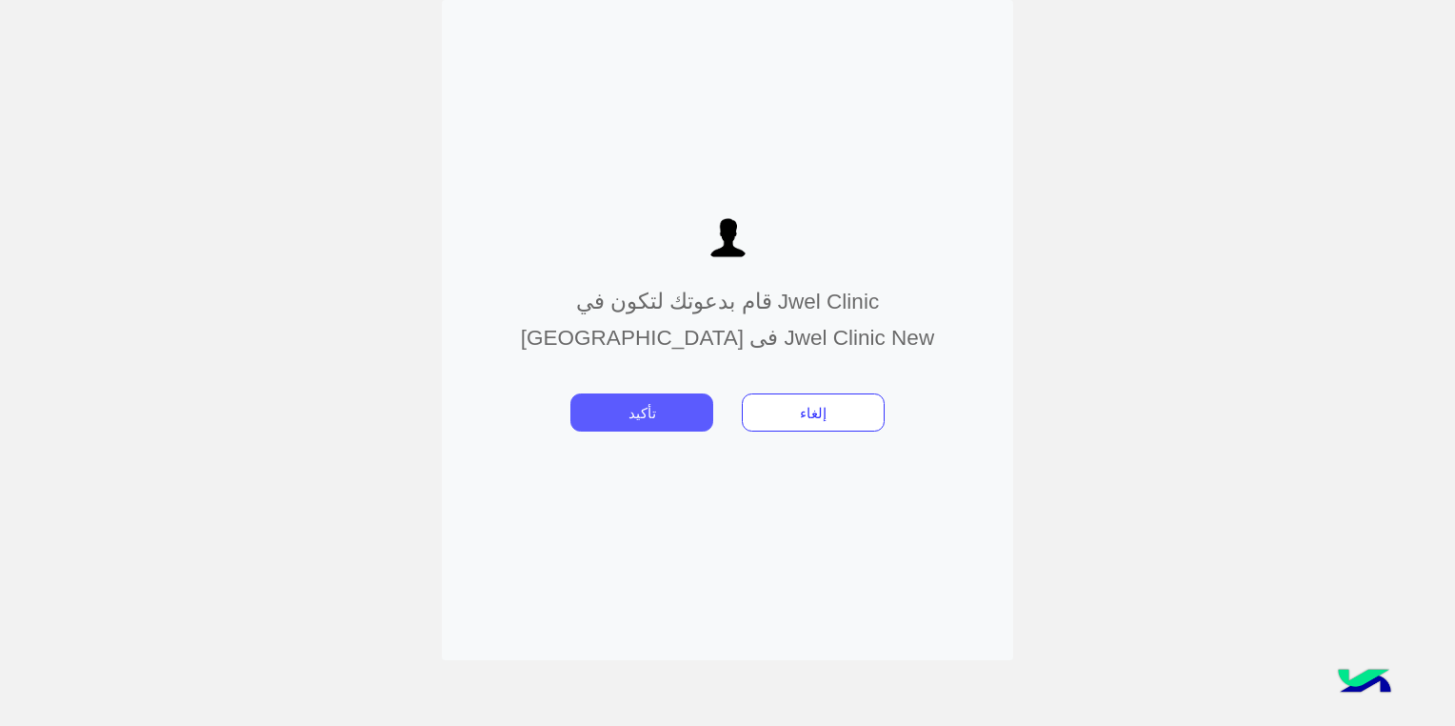
click at [668, 402] on button "تأكيد" at bounding box center [641, 412] width 143 height 38
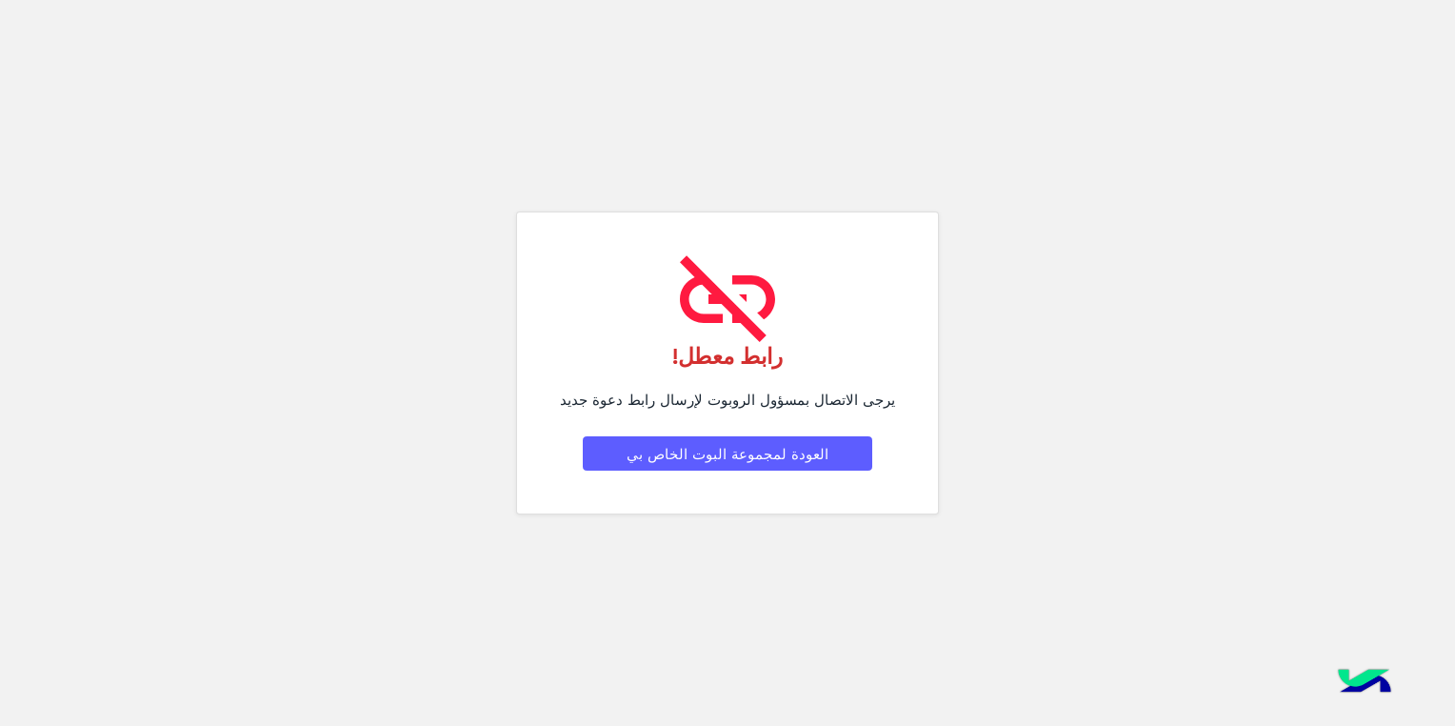
click at [818, 456] on button "العودة لمجموعة البوت الخاص بي" at bounding box center [727, 453] width 289 height 34
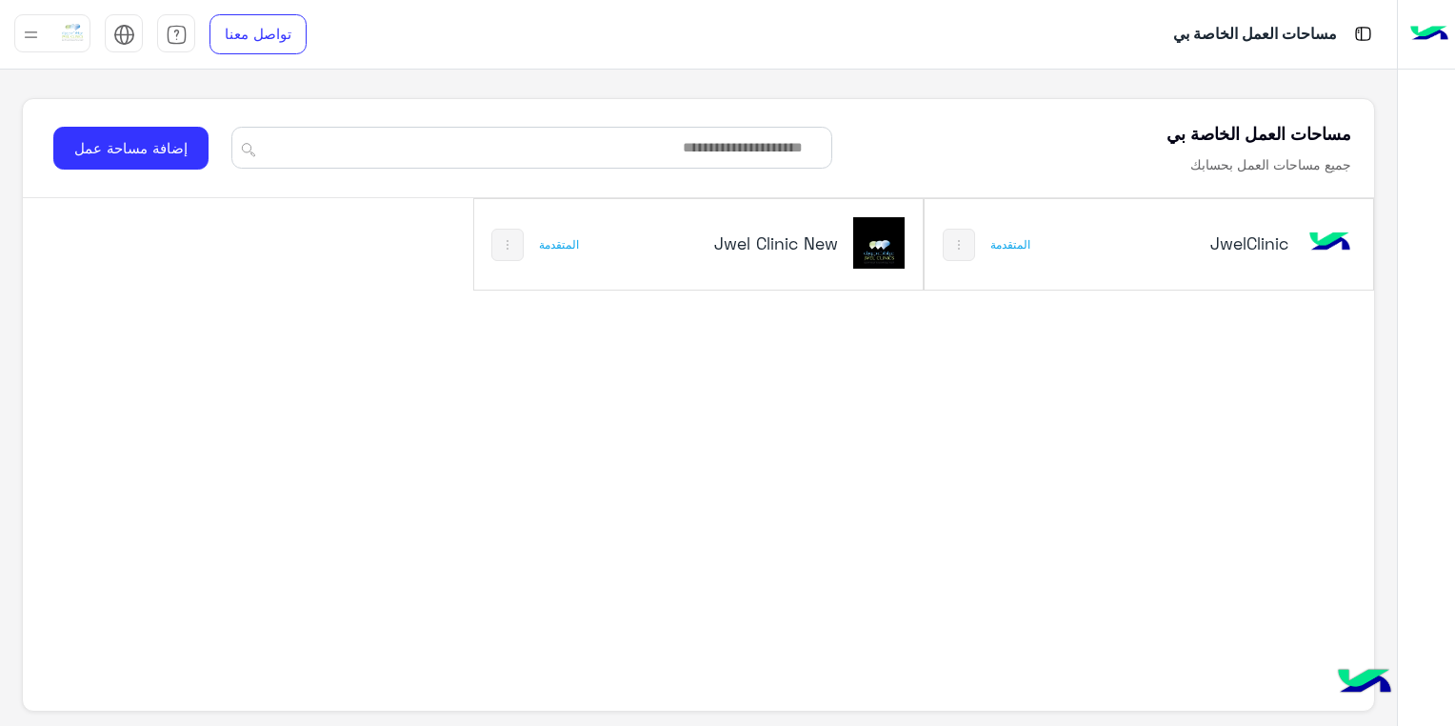
click at [825, 444] on div "JwelClinic المتقدمة Jwel Clinic New المتقدمة" at bounding box center [699, 434] width 1352 height 473
click at [383, 446] on div "JwelClinic المتقدمة Jwel Clinic New المتقدمة" at bounding box center [699, 434] width 1352 height 473
click at [805, 244] on h5 "Jwel Clinic New" at bounding box center [763, 242] width 149 height 23
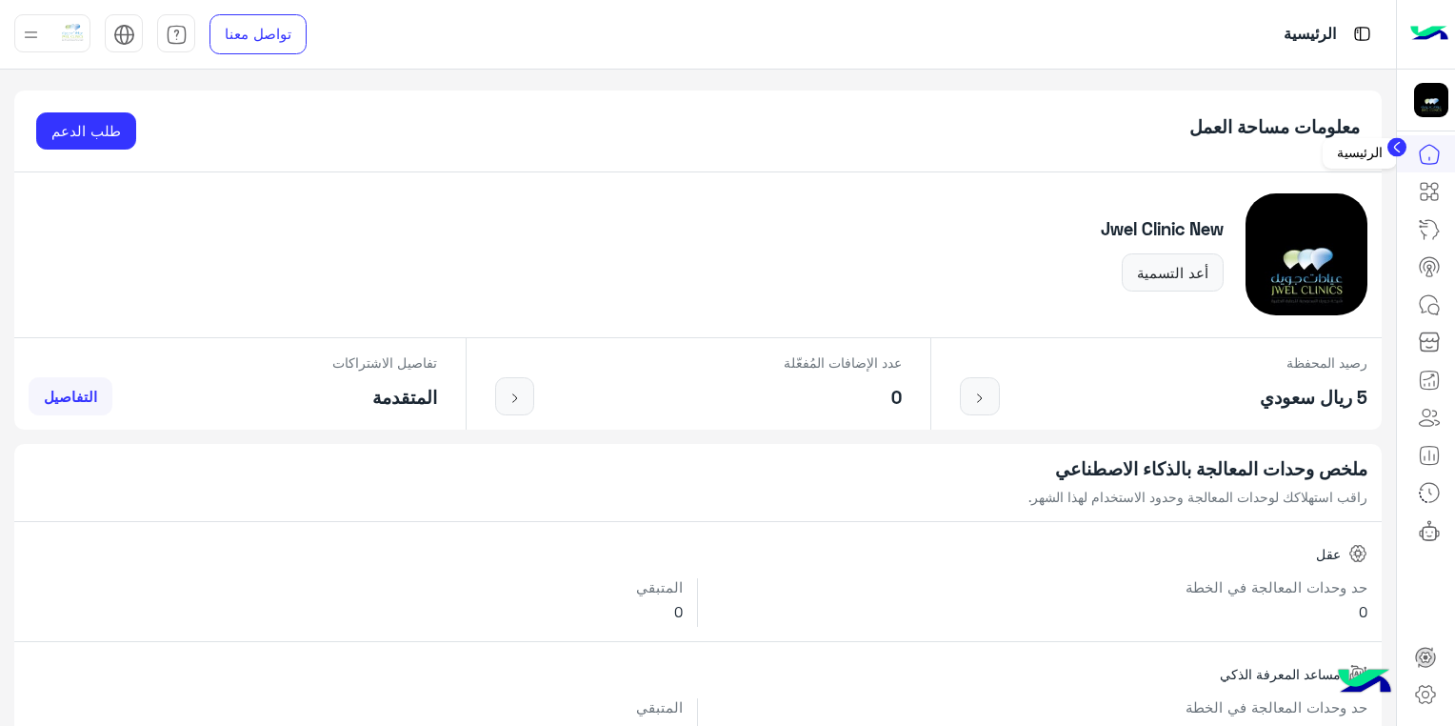
click at [1410, 149] on link at bounding box center [1429, 153] width 51 height 37
